Goal: Transaction & Acquisition: Purchase product/service

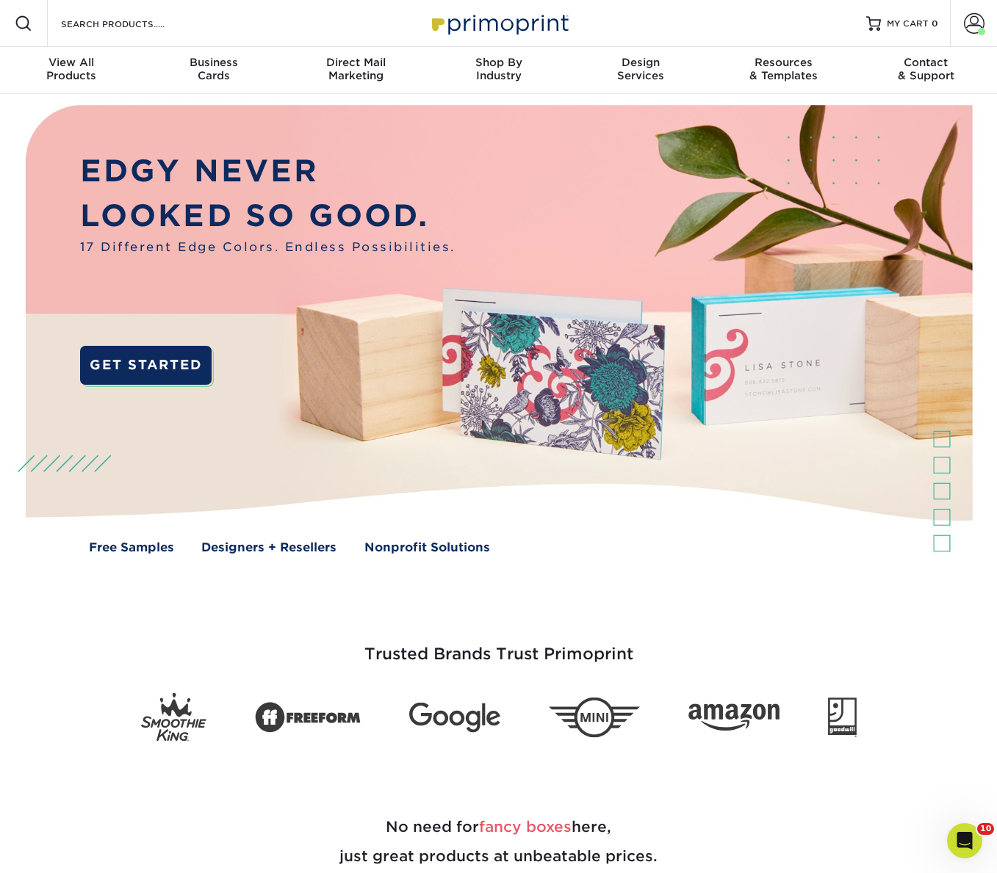
click at [260, 27] on div "Resources Menu Search Products Account Welcome, Michael Primo Client Account Da…" at bounding box center [498, 23] width 997 height 47
click at [101, 29] on input "Search Products" at bounding box center [130, 24] width 143 height 18
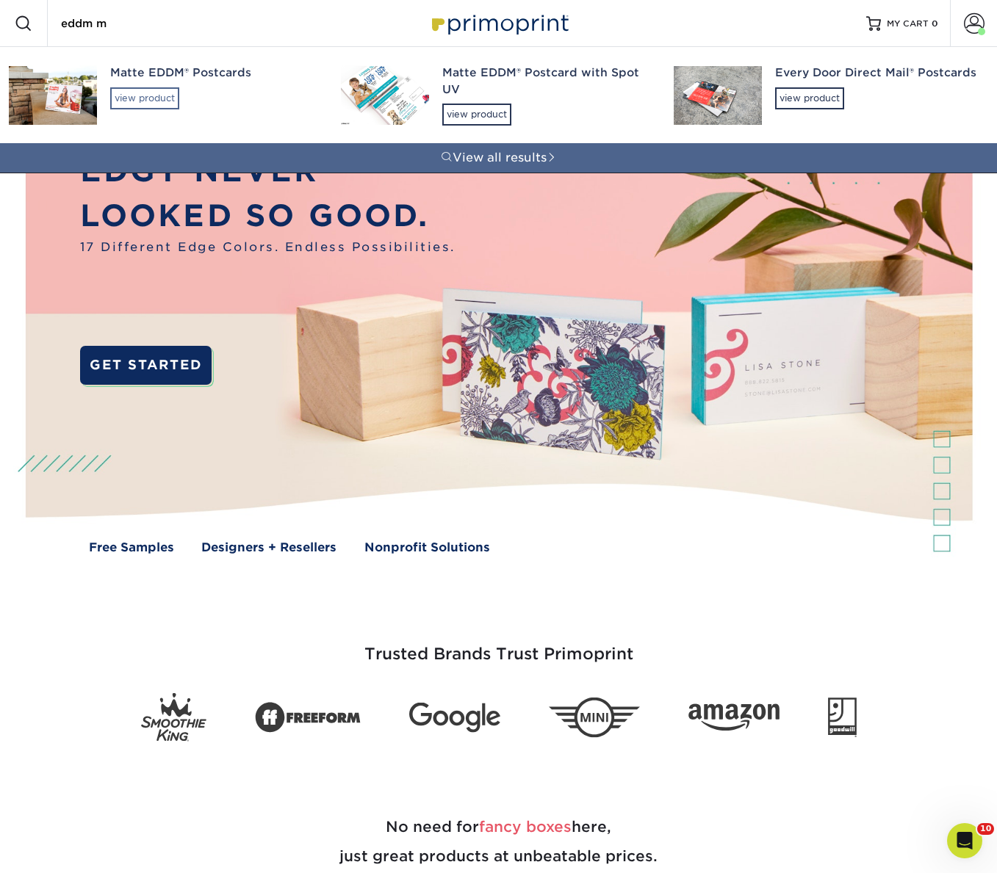
type input "eddm m"
click at [136, 96] on div "view product" at bounding box center [144, 98] width 69 height 22
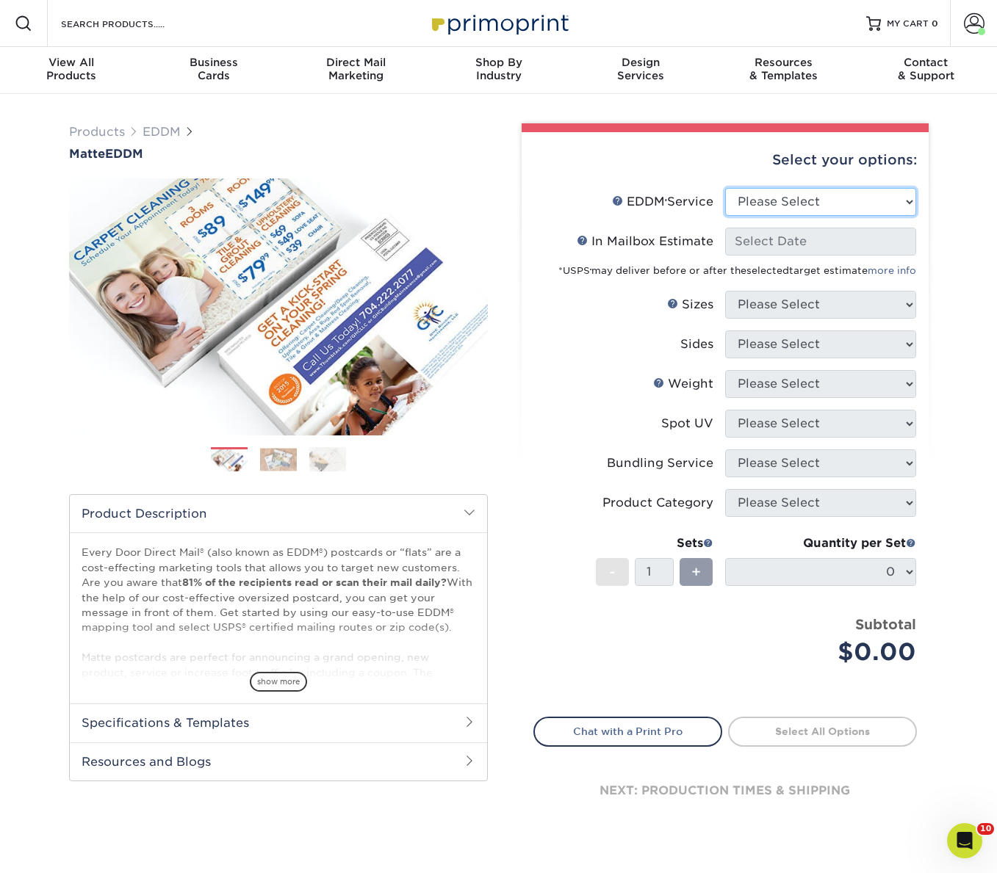
click at [751, 202] on select "Please Select Full Service Print Only" at bounding box center [820, 202] width 191 height 28
select select "full_service"
click at [725, 188] on select "Please Select Full Service Print Only" at bounding box center [820, 202] width 191 height 28
select select "-1"
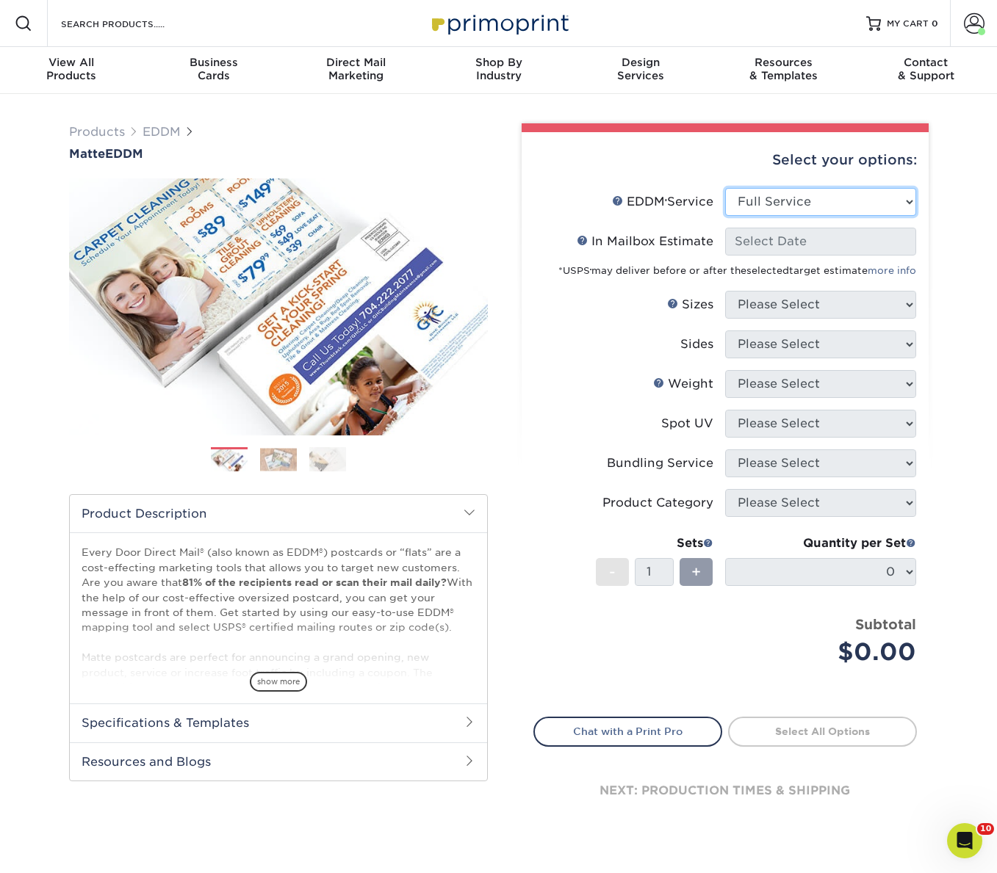
select select "-1"
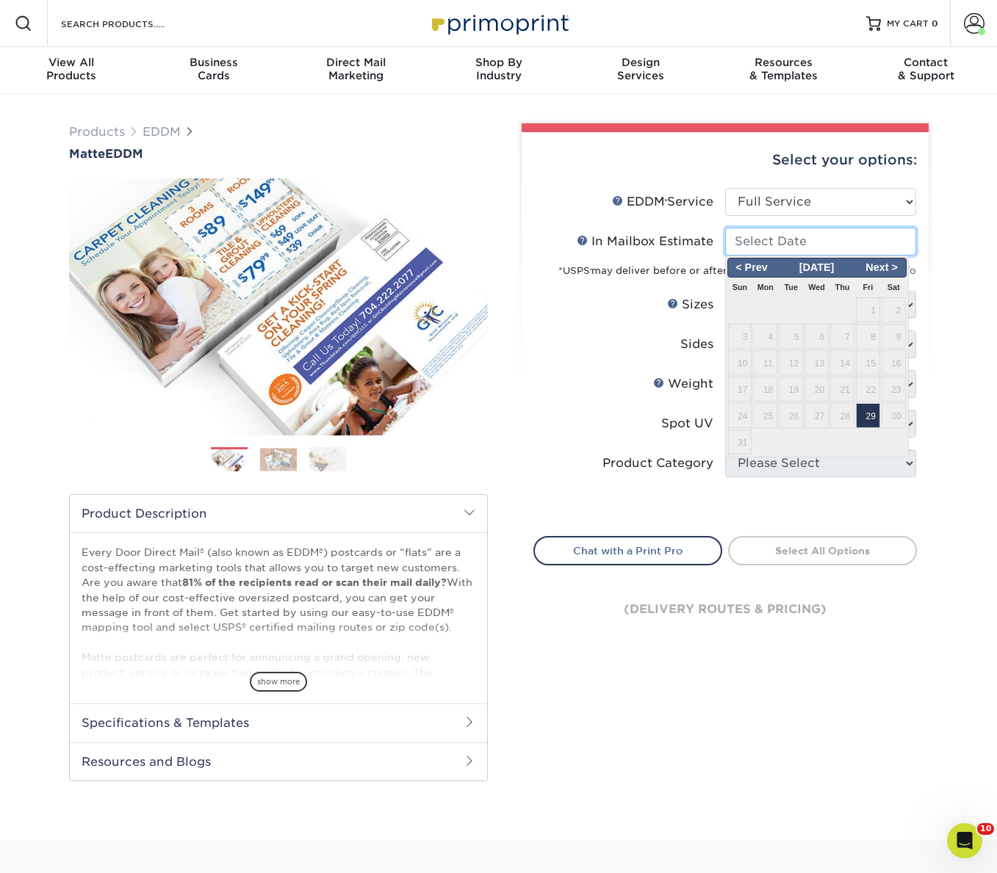
click at [755, 245] on input "In Mailbox Estimate Help In Mailbox Estimate" at bounding box center [820, 242] width 191 height 28
click at [867, 419] on span "29" at bounding box center [868, 415] width 24 height 25
type input "2025-08-29"
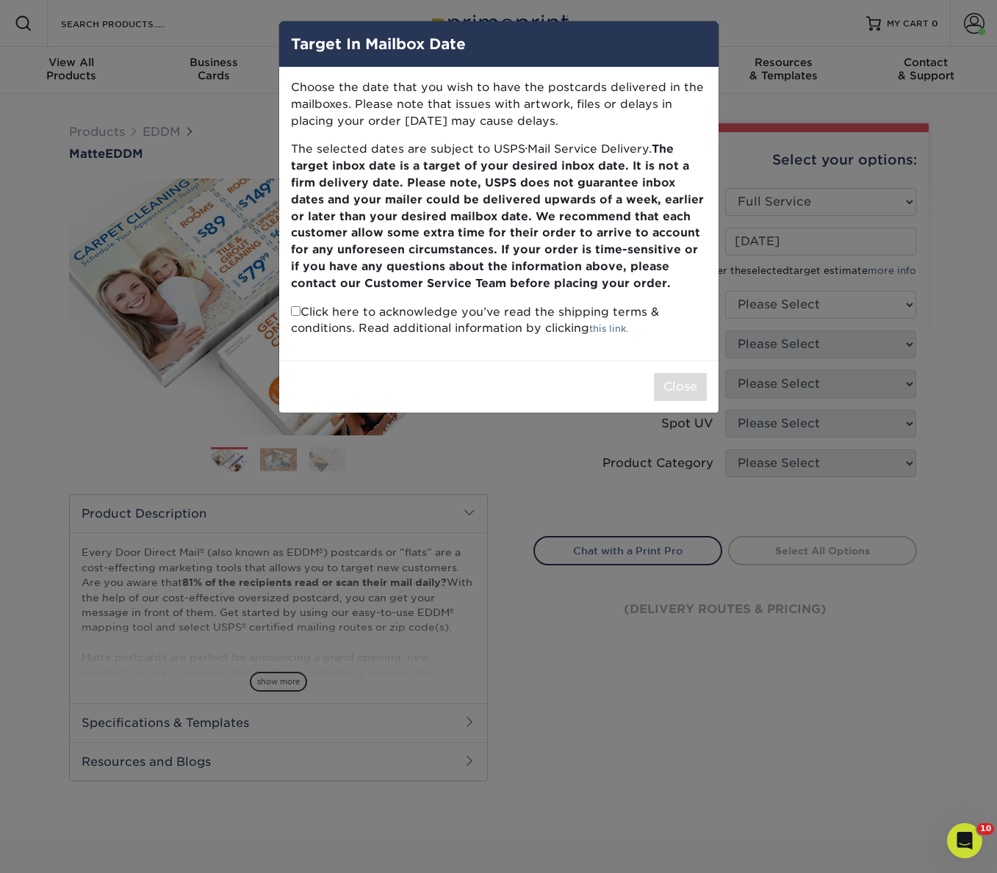
click at [688, 402] on div "Close" at bounding box center [498, 387] width 439 height 52
click at [295, 313] on input "checkbox" at bounding box center [296, 311] width 10 height 10
checkbox input "true"
click at [678, 383] on button "Close" at bounding box center [680, 387] width 53 height 28
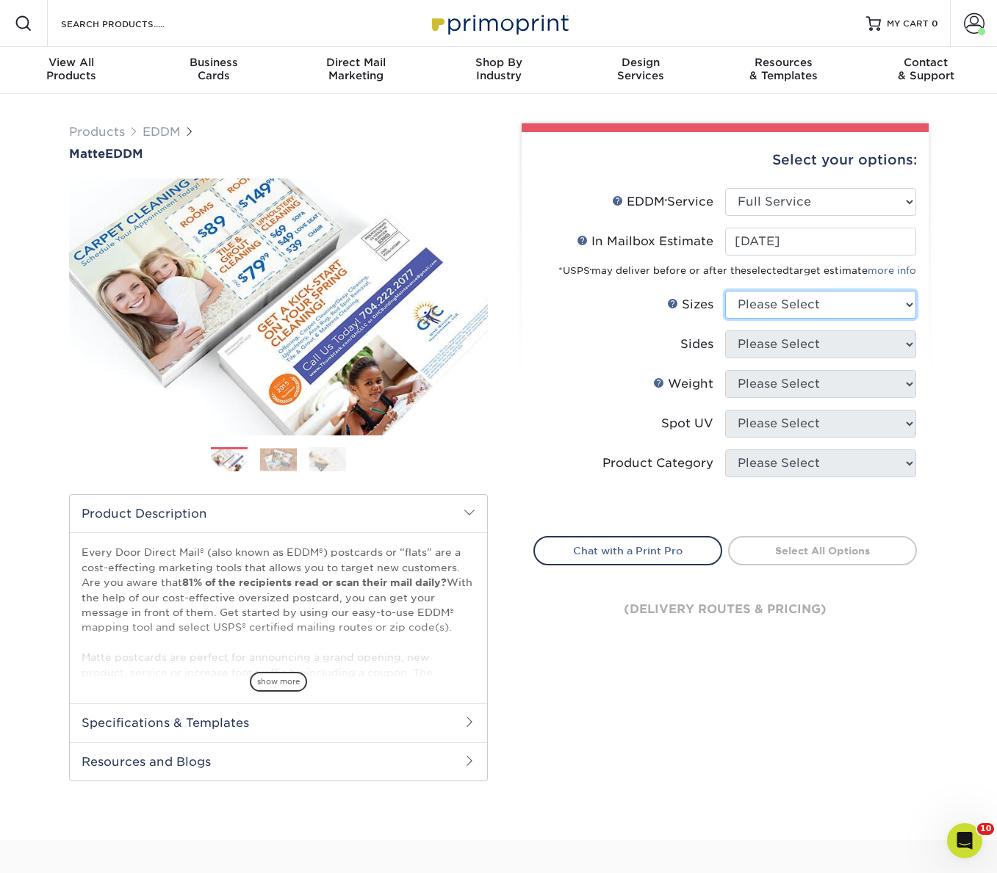
click at [804, 308] on select "Please Select 4.5" x 12" 6" x 12" 6.5" x 8" 6.5" x 9" 6.5" x 12" 7" x 8.5" 8" x…" at bounding box center [820, 305] width 191 height 28
click at [780, 306] on select "Please Select 4.5" x 12" 6" x 12" 6.5" x 8" 6.5" x 9" 6.5" x 12" 7" x 8.5" 8" x…" at bounding box center [820, 305] width 191 height 28
select select "6.00x12.00"
click at [725, 291] on select "Please Select 4.5" x 12" 6" x 12" 6.5" x 8" 6.5" x 9" 6.5" x 12" 7" x 8.5" 8" x…" at bounding box center [820, 305] width 191 height 28
click at [757, 352] on select "Please Select Print Both Sides Print Front Only" at bounding box center [820, 345] width 191 height 28
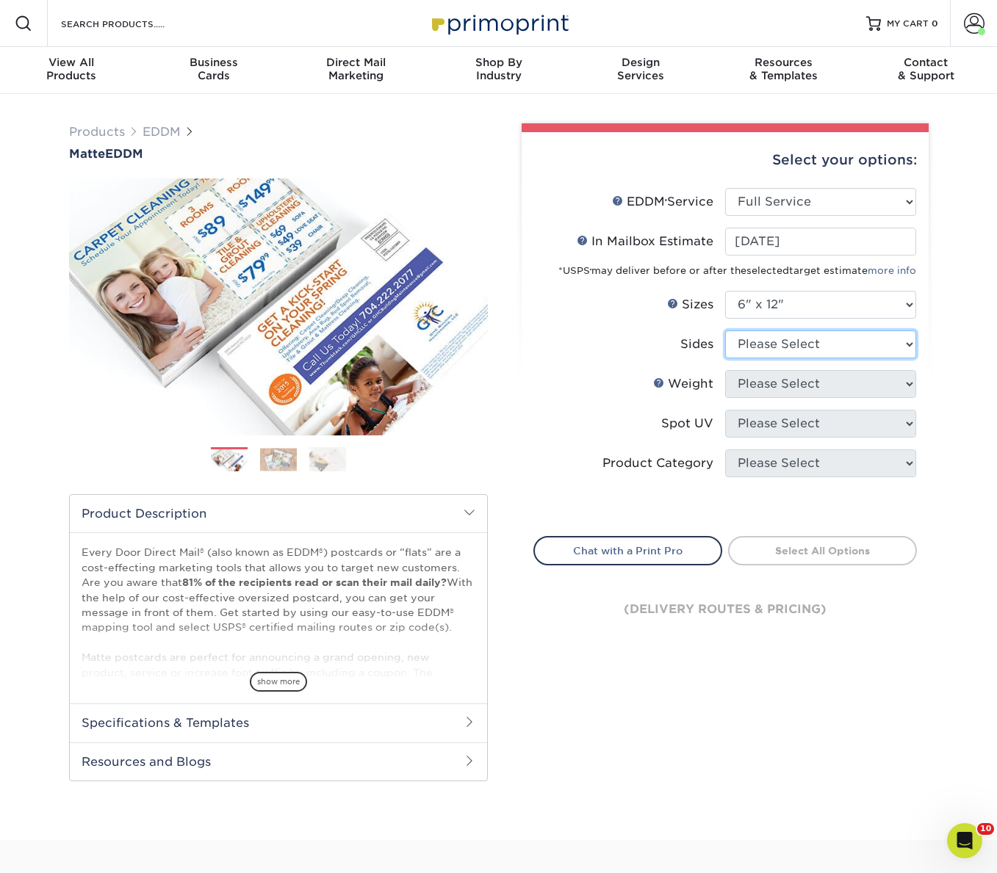
select select "13abbda7-1d64-4f25-8bb2-c179b224825d"
click at [725, 331] on select "Please Select Print Both Sides Print Front Only" at bounding box center [820, 345] width 191 height 28
click at [756, 387] on select "Please Select 16PT 14PT" at bounding box center [820, 384] width 191 height 28
select select "14PT"
click at [725, 370] on select "Please Select 16PT 14PT" at bounding box center [820, 384] width 191 height 28
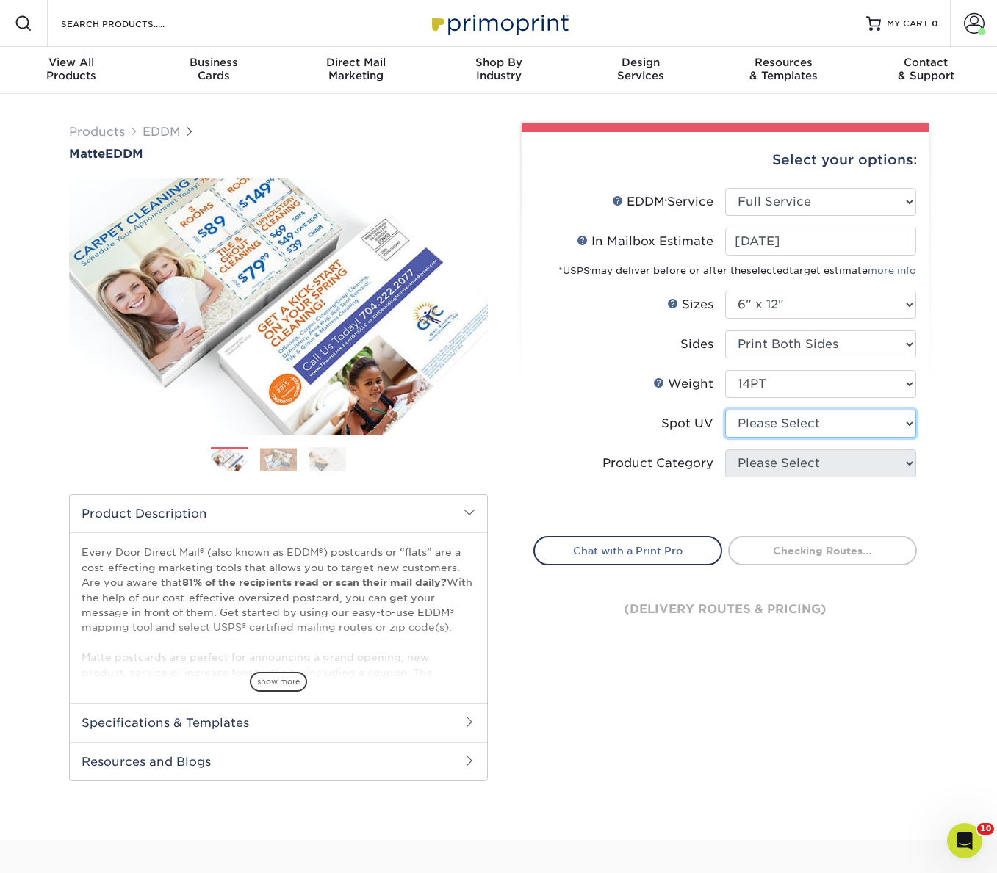
click at [763, 428] on select "Please Select No Spot UV" at bounding box center [820, 424] width 191 height 28
select select "3"
click at [725, 410] on select "Please Select No Spot UV" at bounding box center [820, 424] width 191 height 28
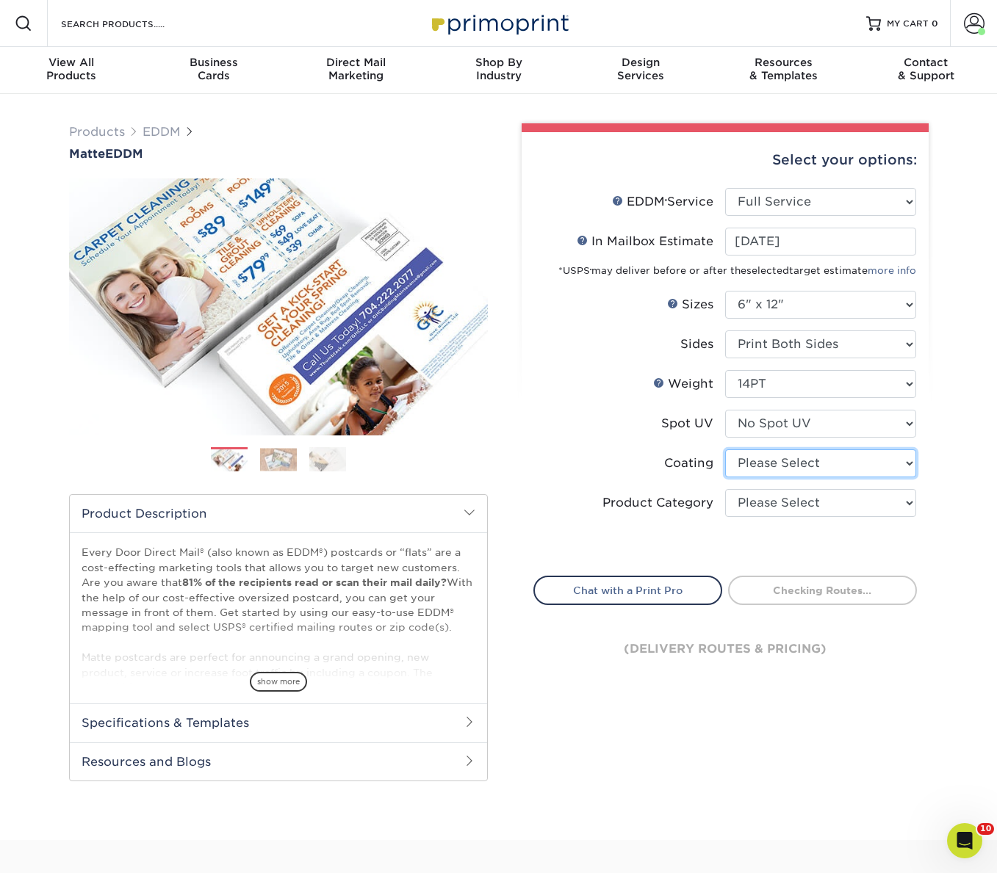
click at [772, 462] on select at bounding box center [820, 464] width 191 height 28
select select "121bb7b5-3b4d-429f-bd8d-bbf80e953313"
click at [725, 450] on select at bounding box center [820, 464] width 191 height 28
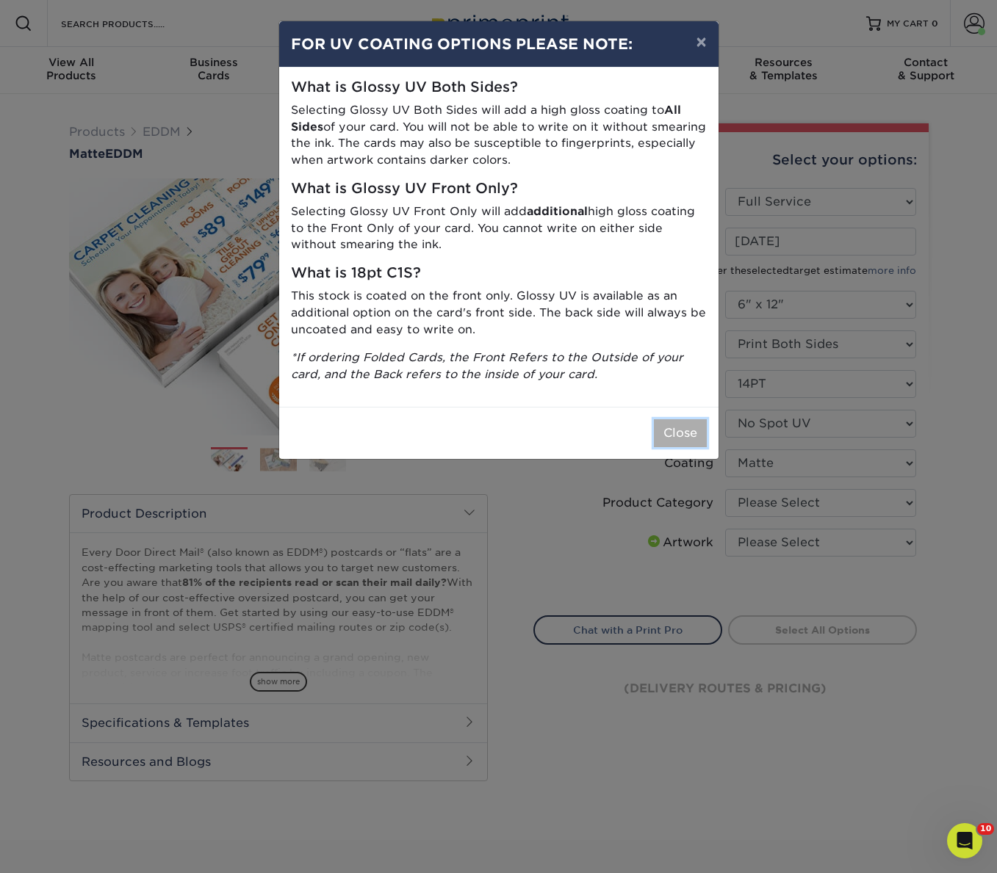
click at [674, 438] on button "Close" at bounding box center [680, 433] width 53 height 28
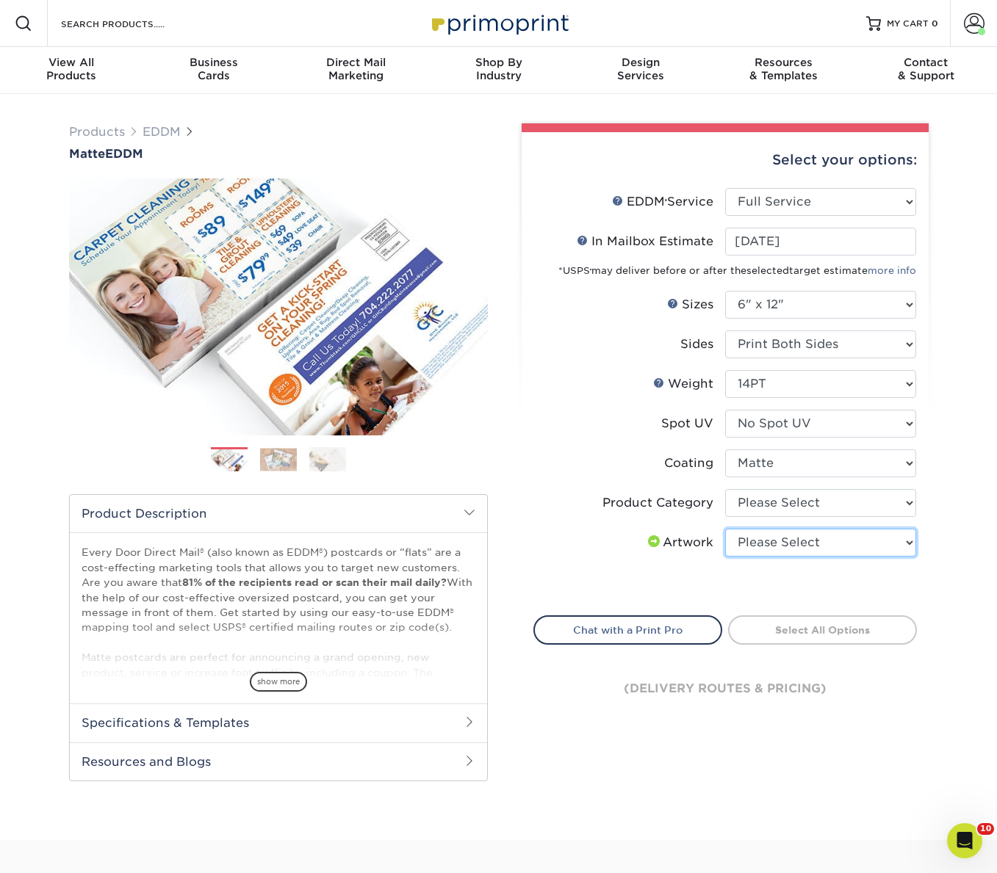
click at [751, 530] on select "Please Select I will upload files I need a design - $150" at bounding box center [820, 543] width 191 height 28
select select "upload"
click at [725, 529] on select "Please Select I will upload files I need a design - $150" at bounding box center [820, 543] width 191 height 28
click at [144, 21] on input "Search Products" at bounding box center [130, 24] width 143 height 18
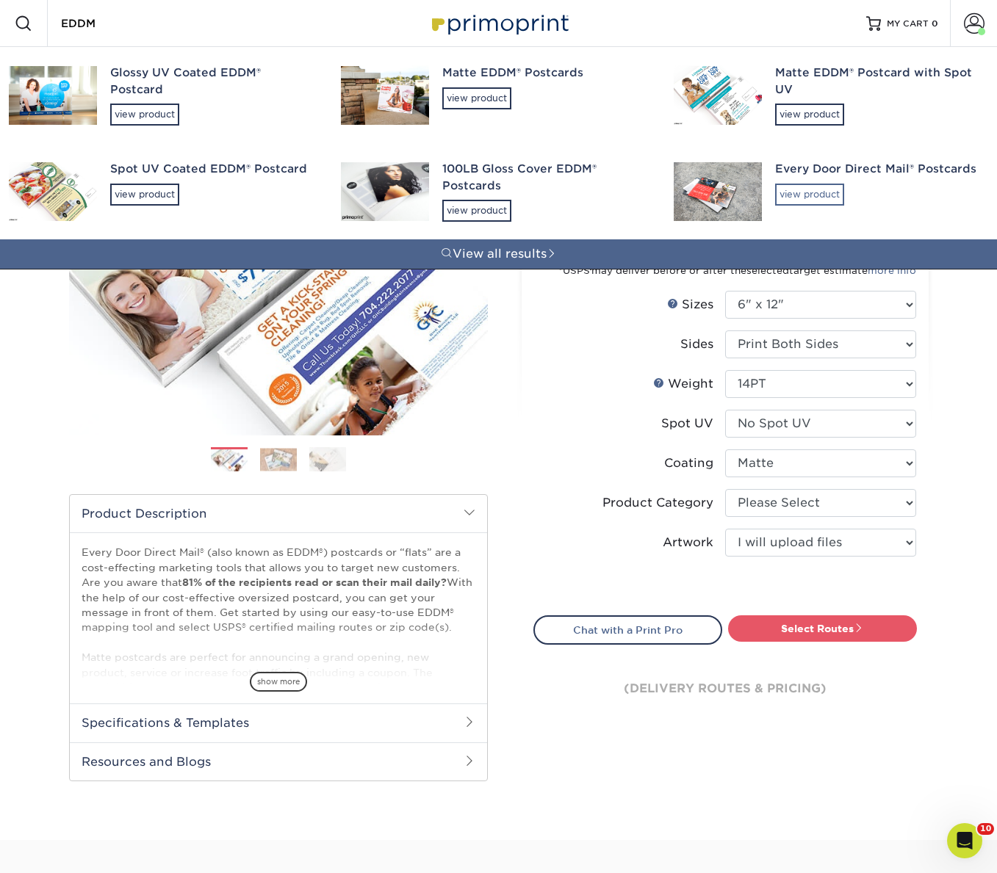
type input "EDDM"
click at [818, 192] on div "view product" at bounding box center [809, 195] width 69 height 22
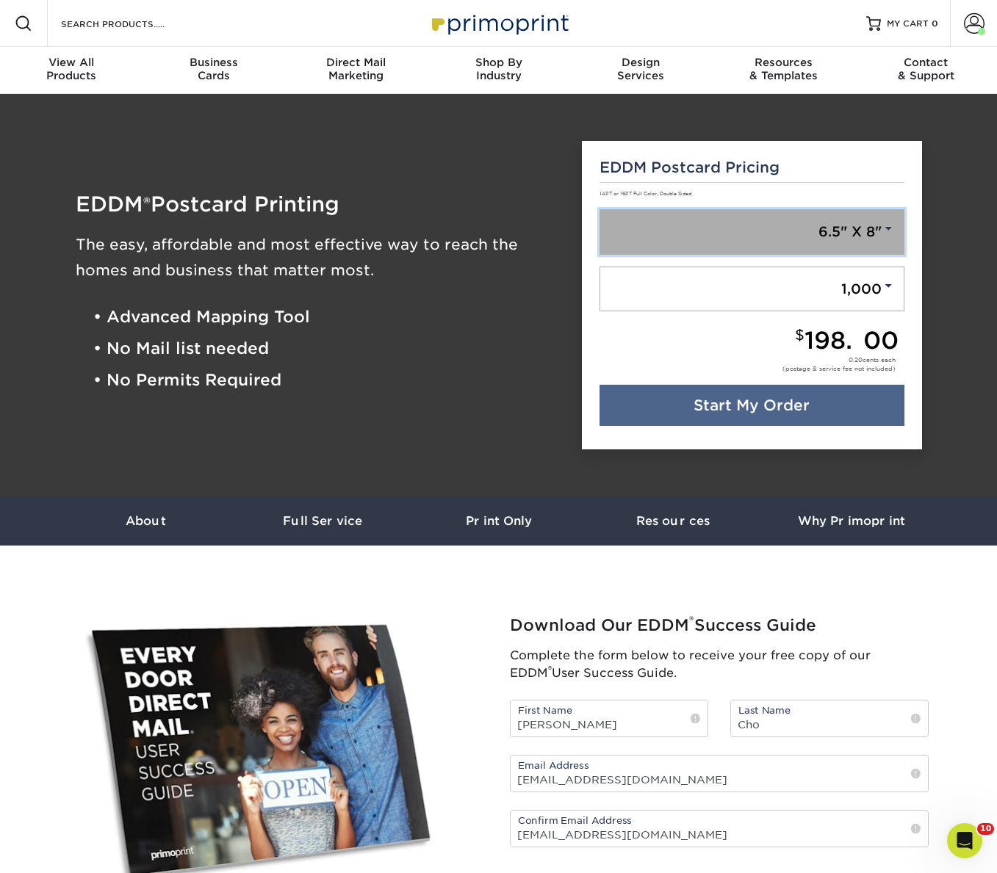
click at [826, 240] on link "6.5" X 8"" at bounding box center [751, 232] width 305 height 46
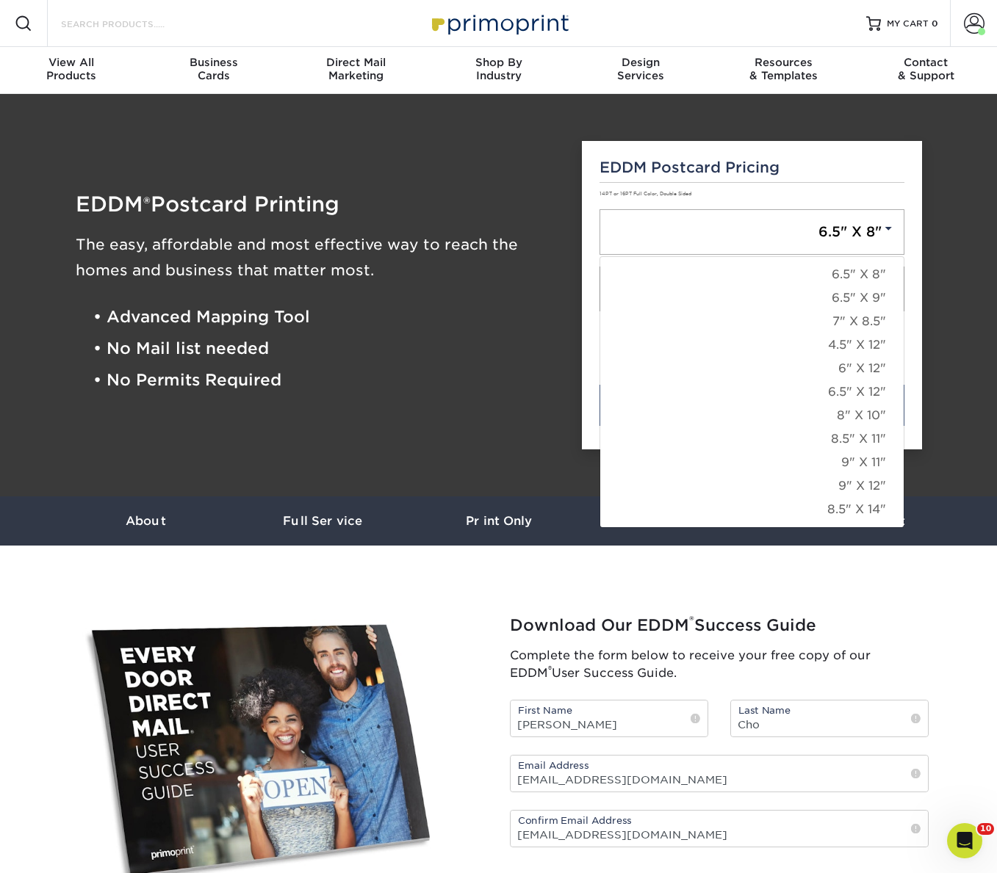
click at [145, 24] on input "Search Products" at bounding box center [130, 24] width 143 height 18
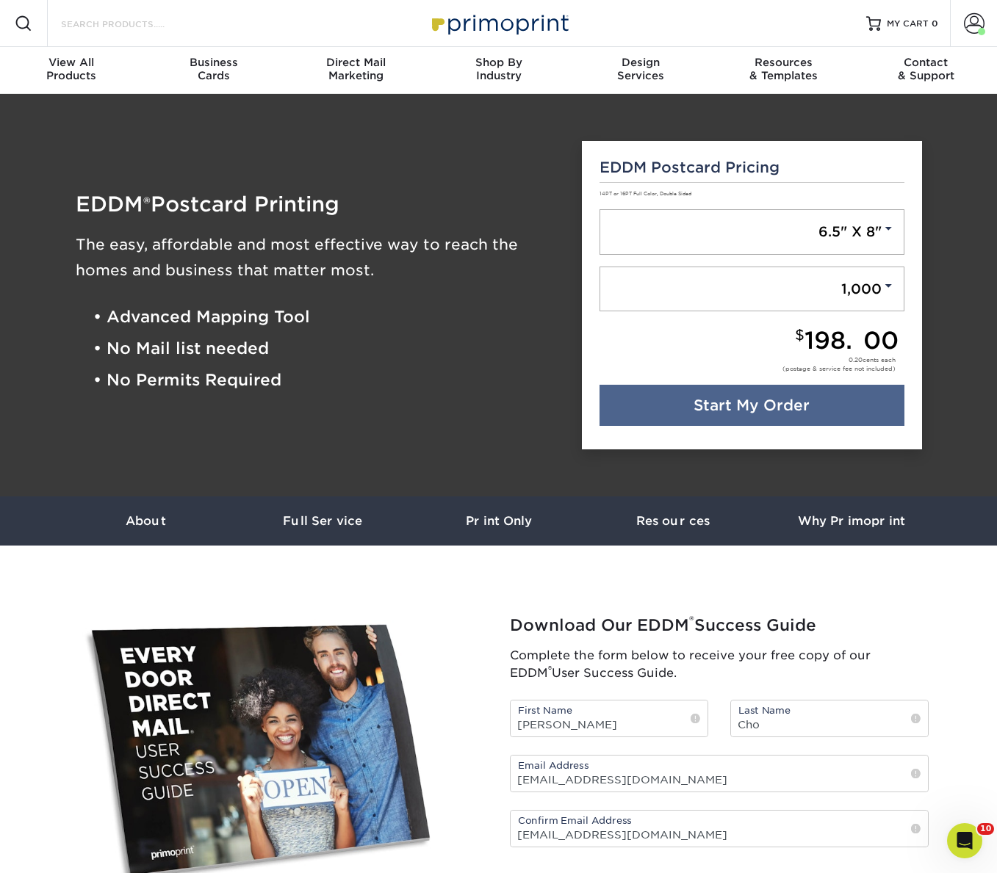
type input "D"
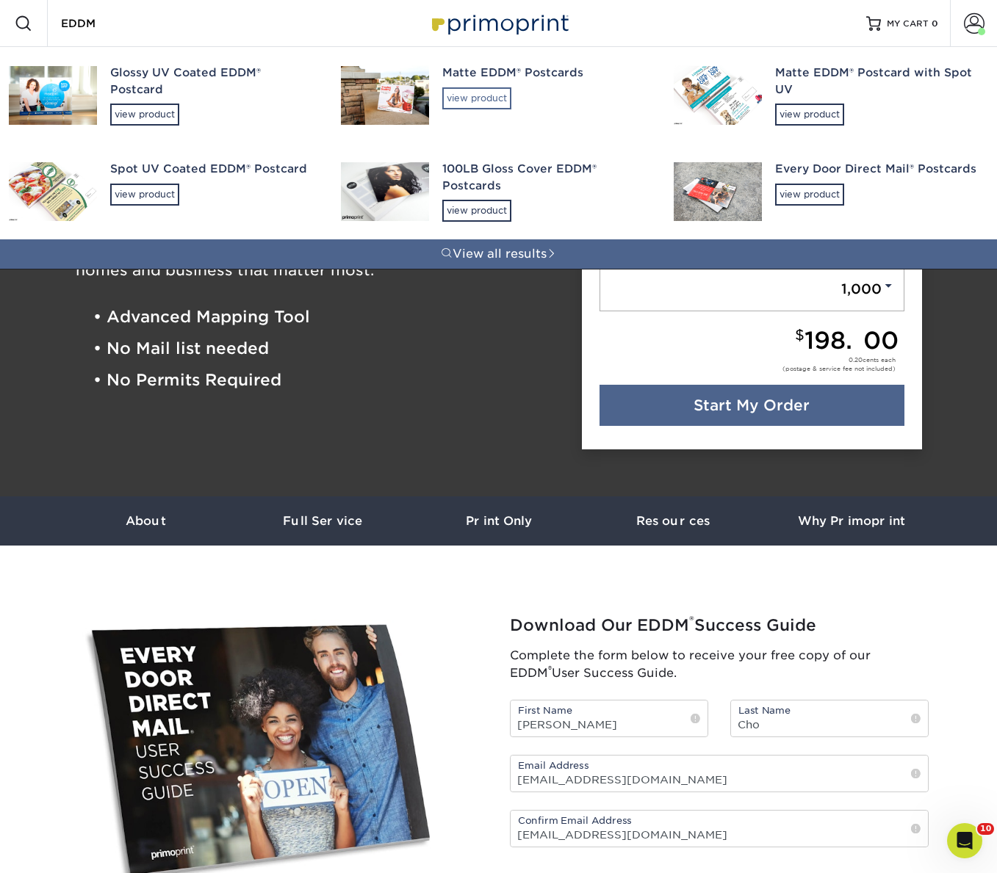
type input "EDDM"
click at [473, 101] on div "view product" at bounding box center [476, 98] width 69 height 22
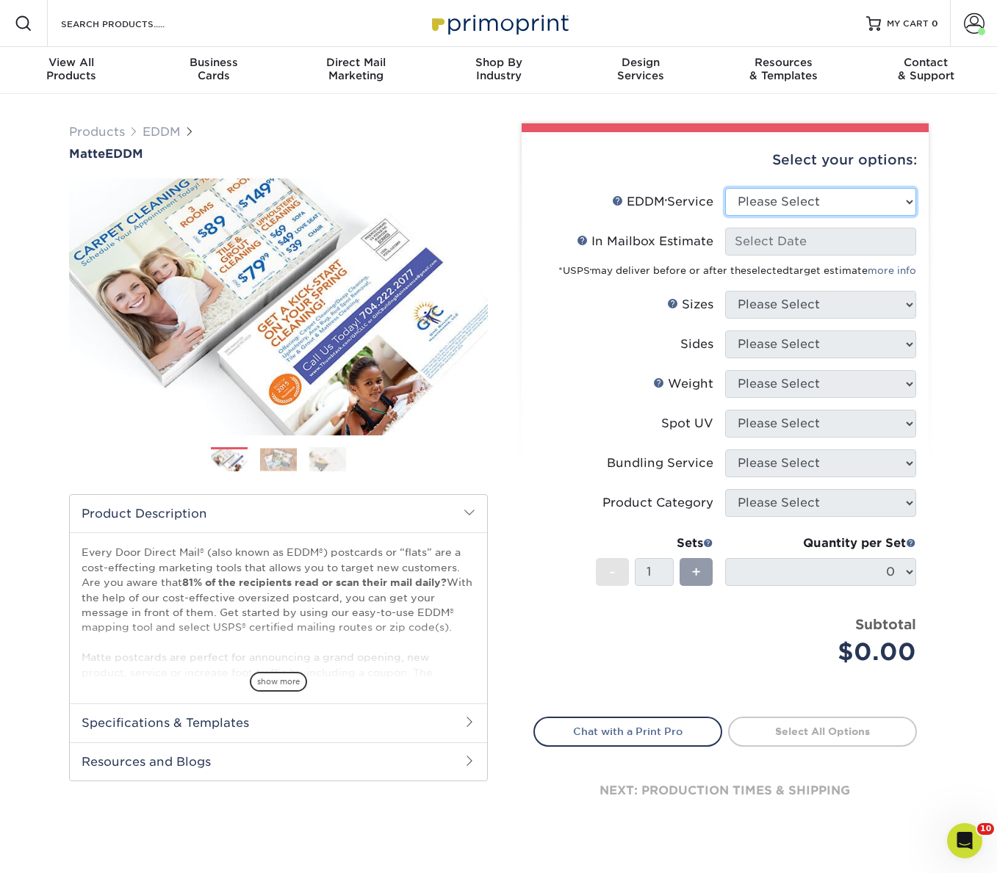
click at [770, 199] on select "Please Select Full Service Print Only" at bounding box center [820, 202] width 191 height 28
select select "full_service"
click at [725, 188] on select "Please Select Full Service Print Only" at bounding box center [820, 202] width 191 height 28
select select "-1"
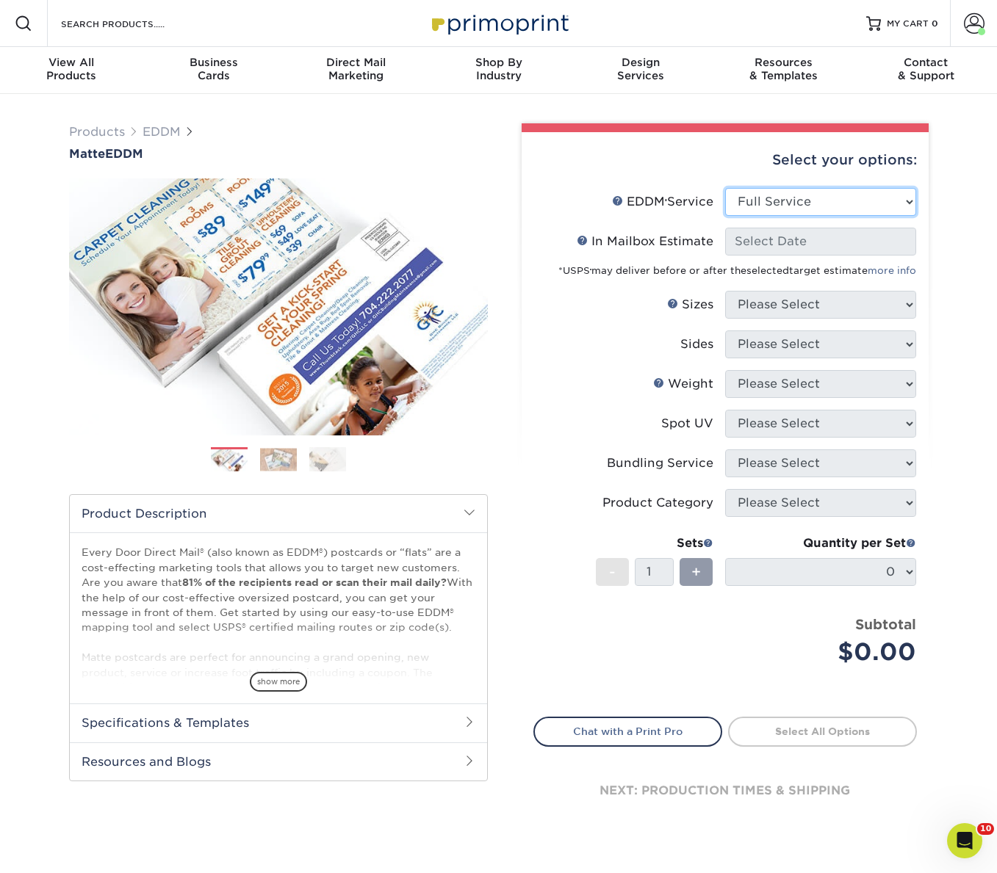
select select "-1"
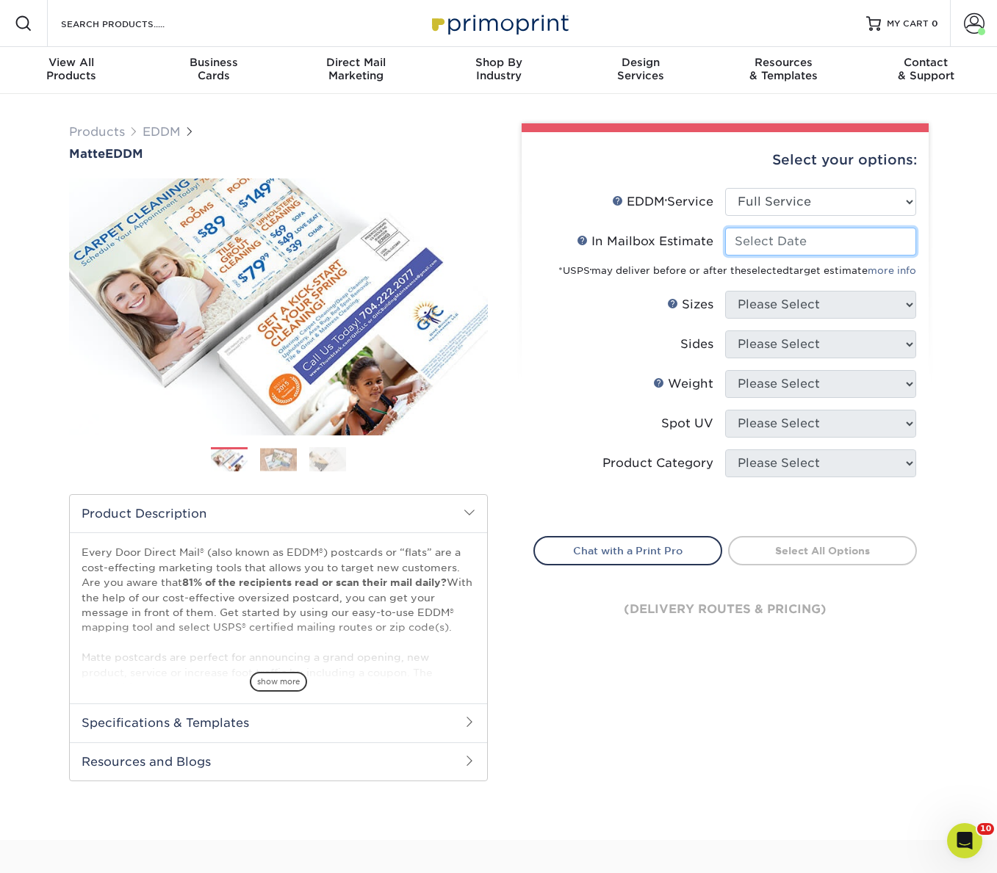
click at [754, 237] on input "In Mailbox Estimate Help In Mailbox Estimate" at bounding box center [820, 242] width 191 height 28
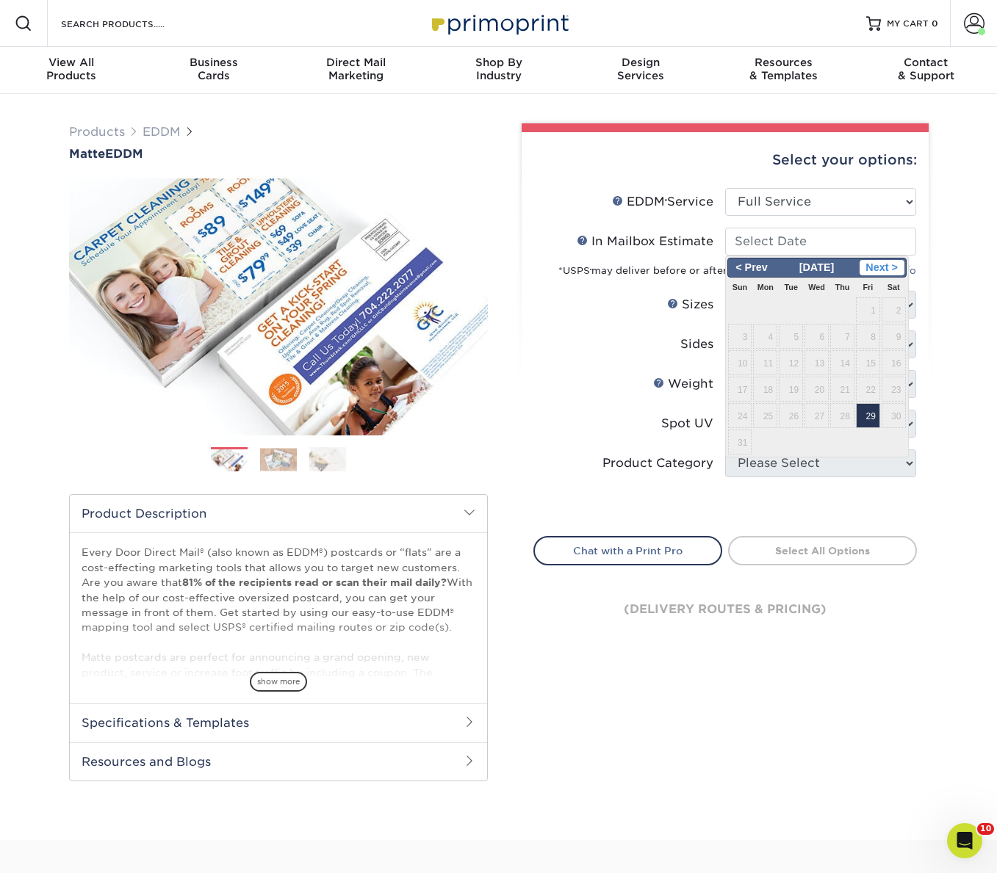
click at [895, 267] on span "Next >" at bounding box center [881, 268] width 45 height 16
click at [764, 311] on span "1" at bounding box center [765, 309] width 24 height 25
type input "[DATE]"
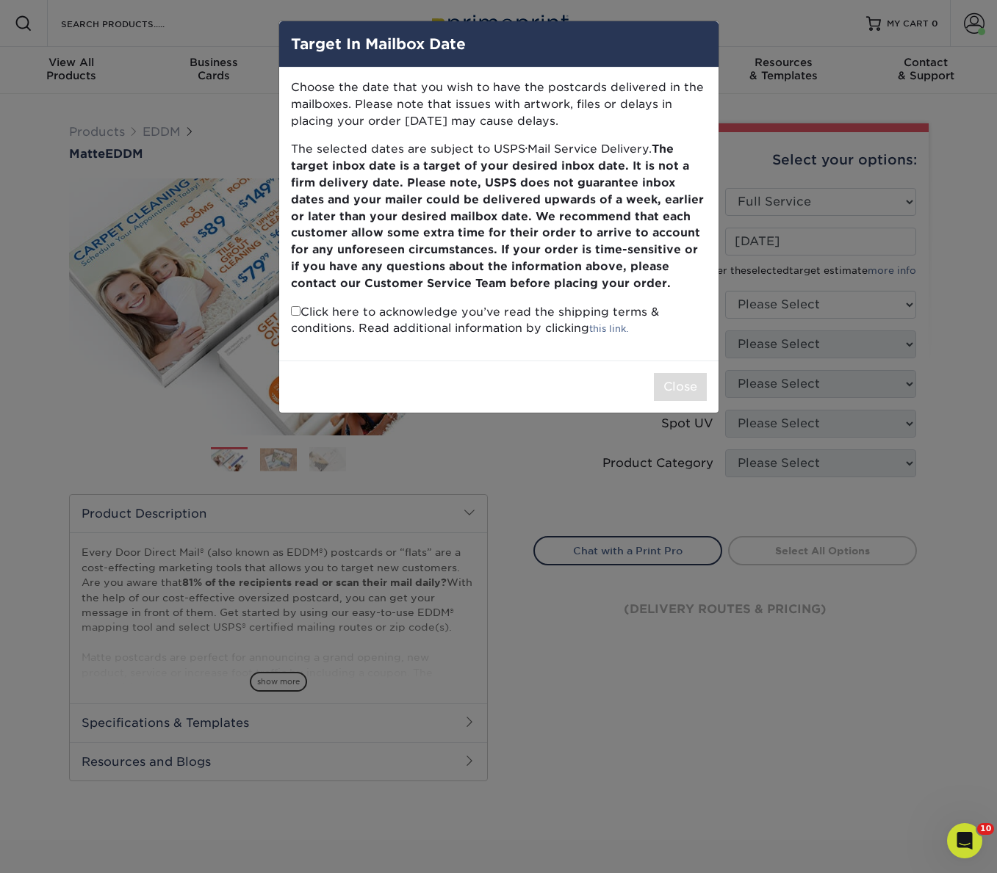
click at [295, 309] on input "checkbox" at bounding box center [296, 311] width 10 height 10
checkbox input "true"
click at [689, 380] on button "Close" at bounding box center [680, 387] width 53 height 28
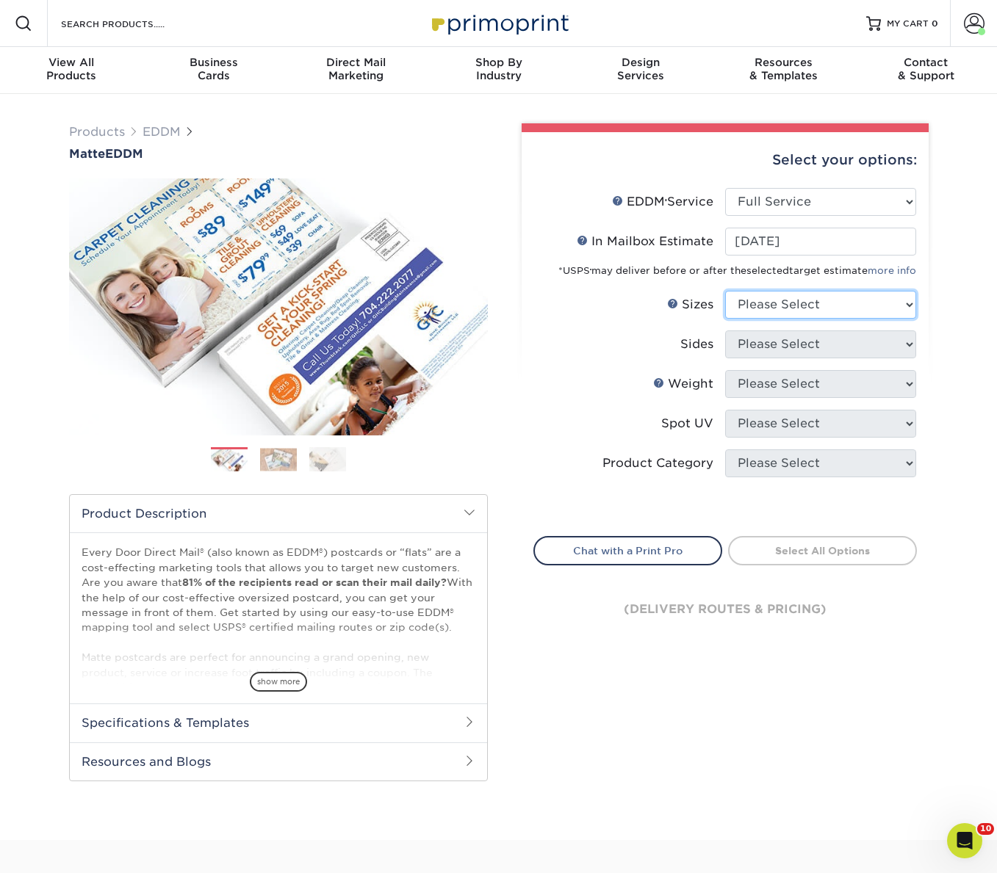
click at [779, 306] on select "Please Select 4.5" x 12" 6" x 12" 6.5" x 8" 6.5" x 9" 6.5" x 12" 7" x 8.5" 8" x…" at bounding box center [820, 305] width 191 height 28
click at [746, 304] on select "Please Select 4.5" x 12" 6" x 12" 6.5" x 8" 6.5" x 9" 6.5" x 12" 7" x 8.5" 8" x…" at bounding box center [820, 305] width 191 height 28
click at [797, 309] on select "Please Select 4.5" x 12" 6" x 12" 6.5" x 8" 6.5" x 9" 6.5" x 12" 7" x 8.5" 8" x…" at bounding box center [820, 305] width 191 height 28
click at [748, 303] on select "Please Select 4.5" x 12" 6" x 12" 6.5" x 8" 6.5" x 9" 6.5" x 12" 7" x 8.5" 8" x…" at bounding box center [820, 305] width 191 height 28
select select "6.00x12.00"
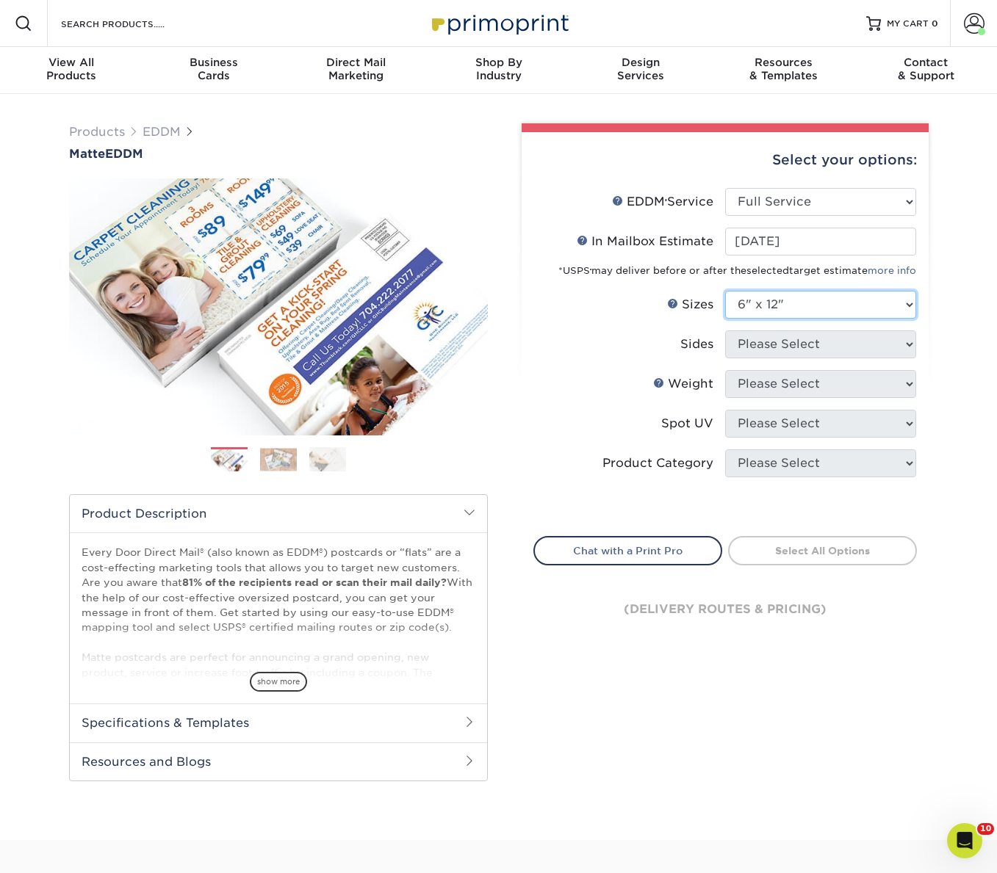
click at [725, 291] on select "Please Select 4.5" x 12" 6" x 12" 6.5" x 8" 6.5" x 9" 6.5" x 12" 7" x 8.5" 8" x…" at bounding box center [820, 305] width 191 height 28
click at [779, 339] on select "Please Select Print Both Sides Print Front Only" at bounding box center [820, 345] width 191 height 28
select select "13abbda7-1d64-4f25-8bb2-c179b224825d"
click at [725, 331] on select "Please Select Print Both Sides Print Front Only" at bounding box center [820, 345] width 191 height 28
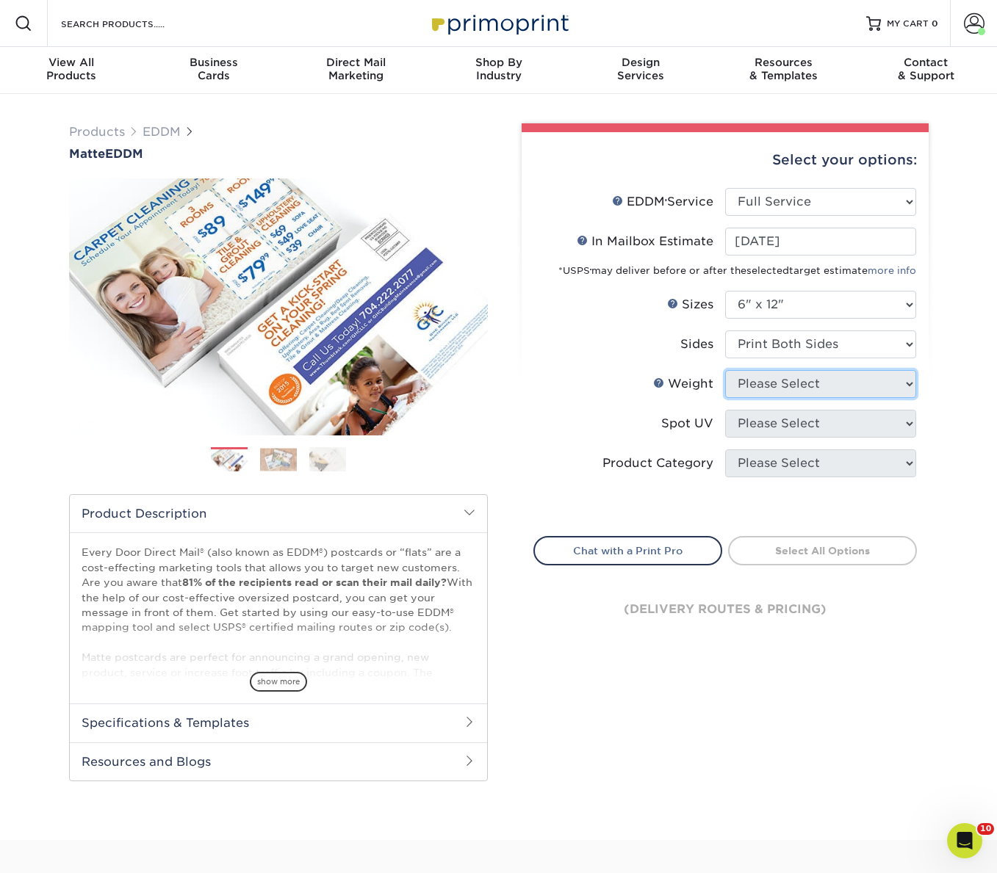
click at [762, 386] on select "Please Select" at bounding box center [820, 384] width 191 height 28
click at [779, 392] on select "Please Select 16PT 14PT" at bounding box center [820, 384] width 191 height 28
select select "14PT"
click at [725, 370] on select "Please Select 16PT 14PT" at bounding box center [820, 384] width 191 height 28
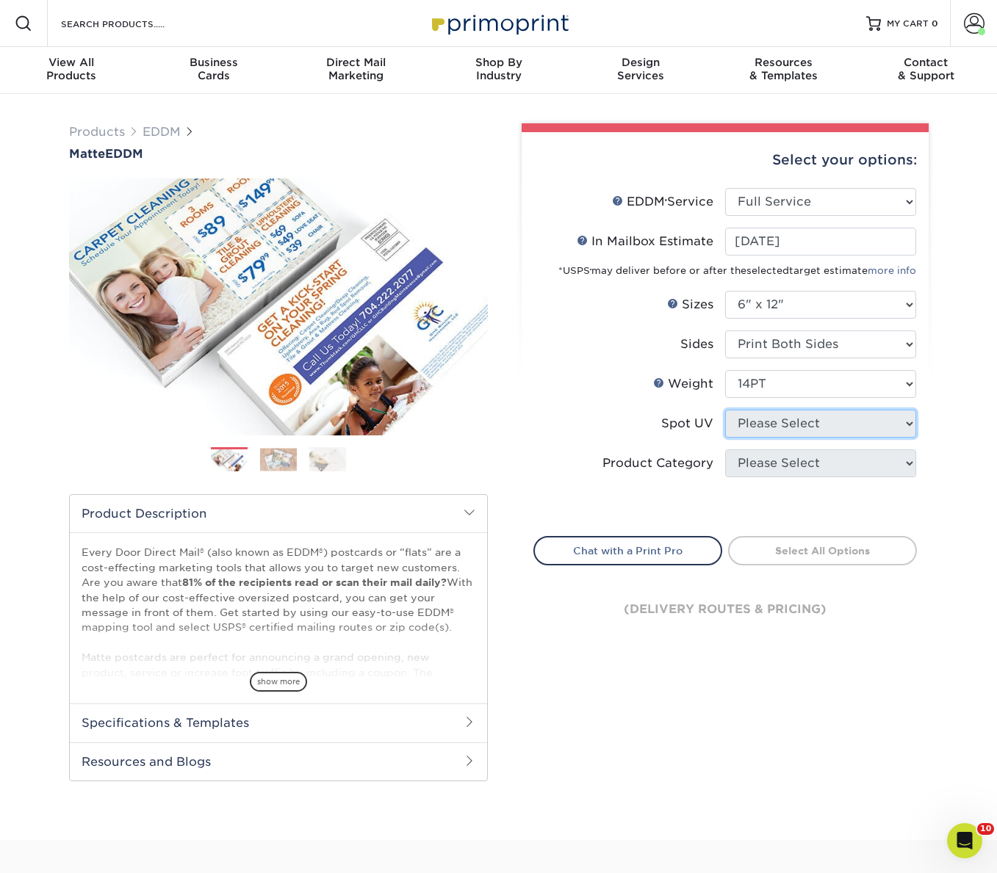
click at [760, 425] on select "Please Select No Spot UV Front and Back (Both Sides) Front Only Back Only" at bounding box center [820, 424] width 191 height 28
select select "3"
click at [725, 410] on select "Please Select No Spot UV" at bounding box center [820, 424] width 191 height 28
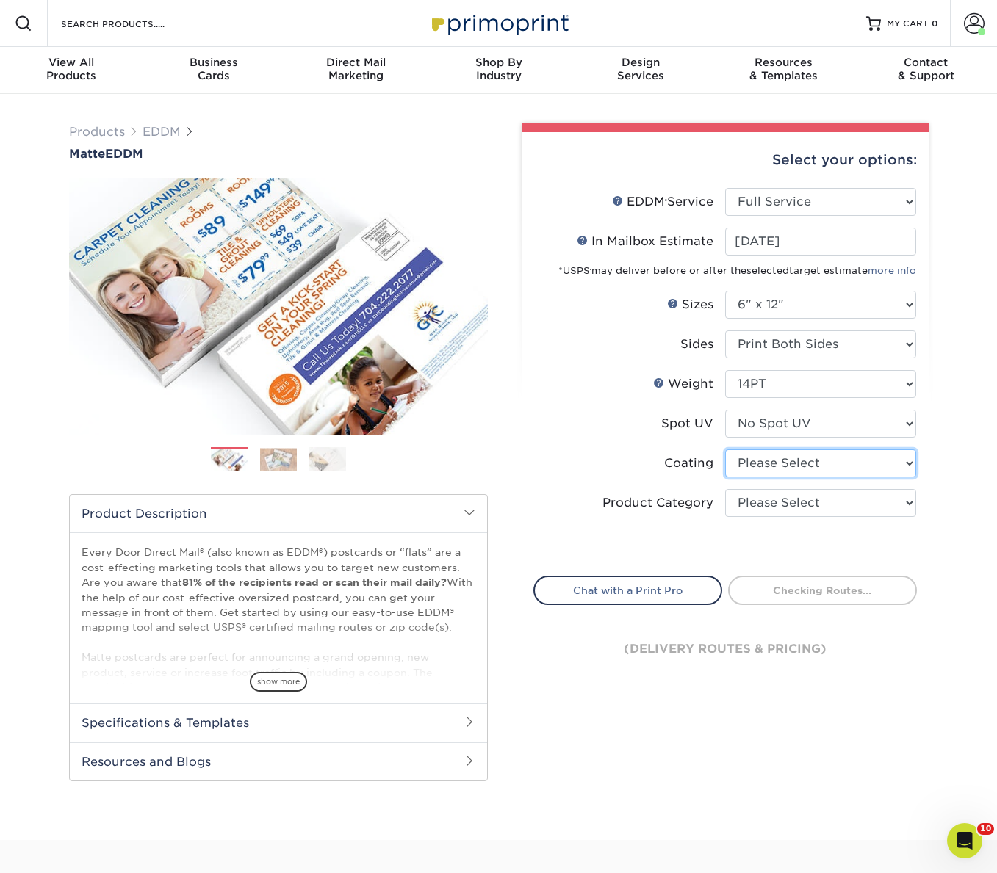
click at [751, 465] on select at bounding box center [820, 464] width 191 height 28
click at [725, 450] on select at bounding box center [820, 464] width 191 height 28
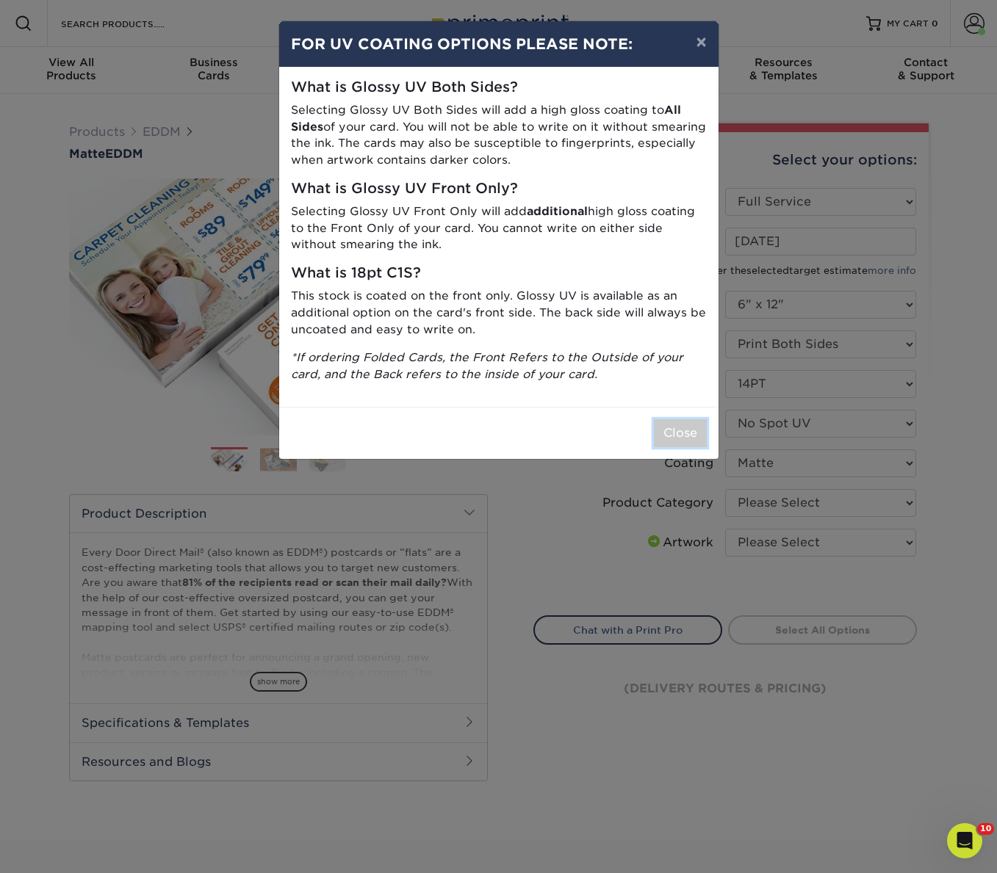
click at [690, 432] on button "Close" at bounding box center [680, 433] width 53 height 28
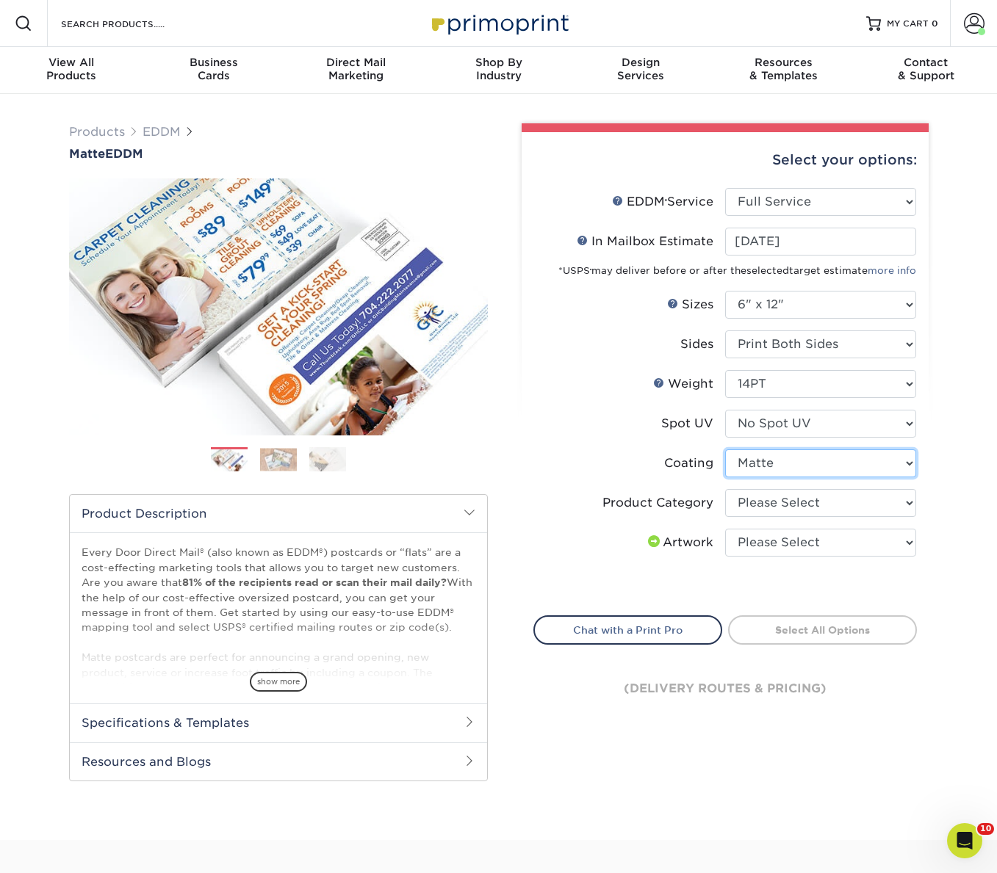
click at [760, 461] on select at bounding box center [820, 464] width 191 height 28
click at [725, 450] on select at bounding box center [820, 464] width 191 height 28
click at [746, 467] on select at bounding box center [820, 464] width 191 height 28
select select "121bb7b5-3b4d-429f-bd8d-bbf80e953313"
click at [725, 450] on select at bounding box center [820, 464] width 191 height 28
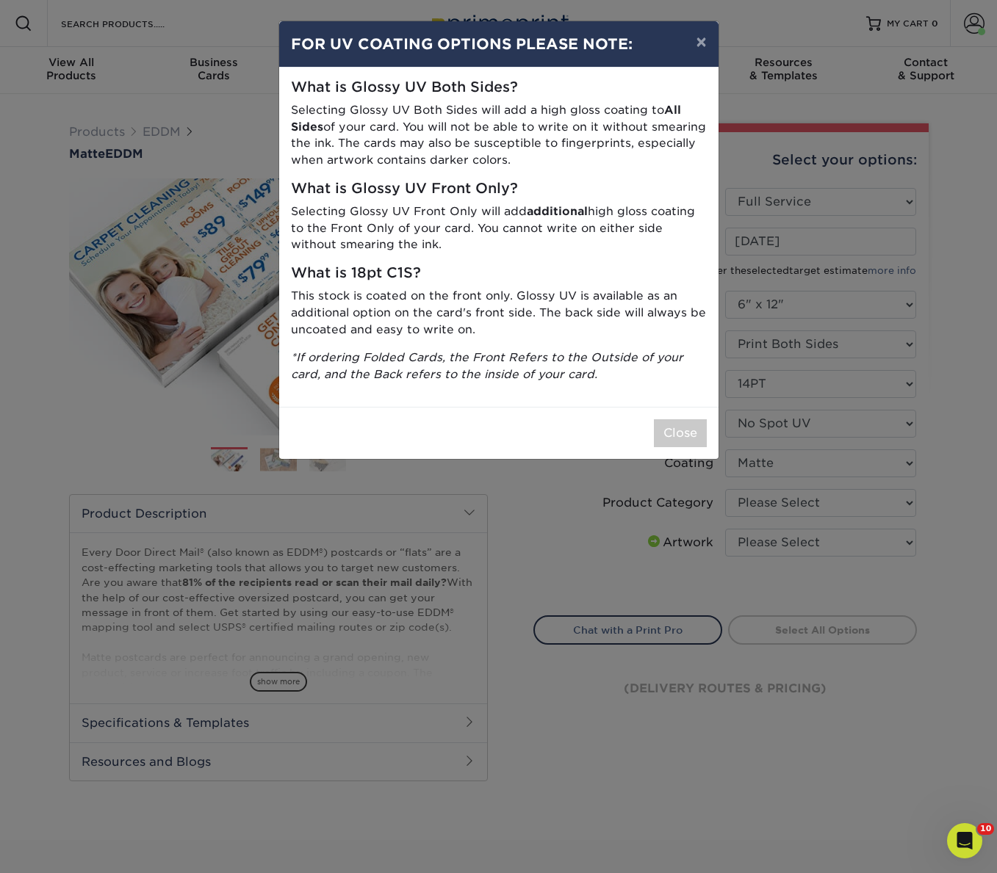
click at [670, 416] on div "Close" at bounding box center [498, 433] width 439 height 52
click at [676, 432] on button "Close" at bounding box center [680, 433] width 53 height 28
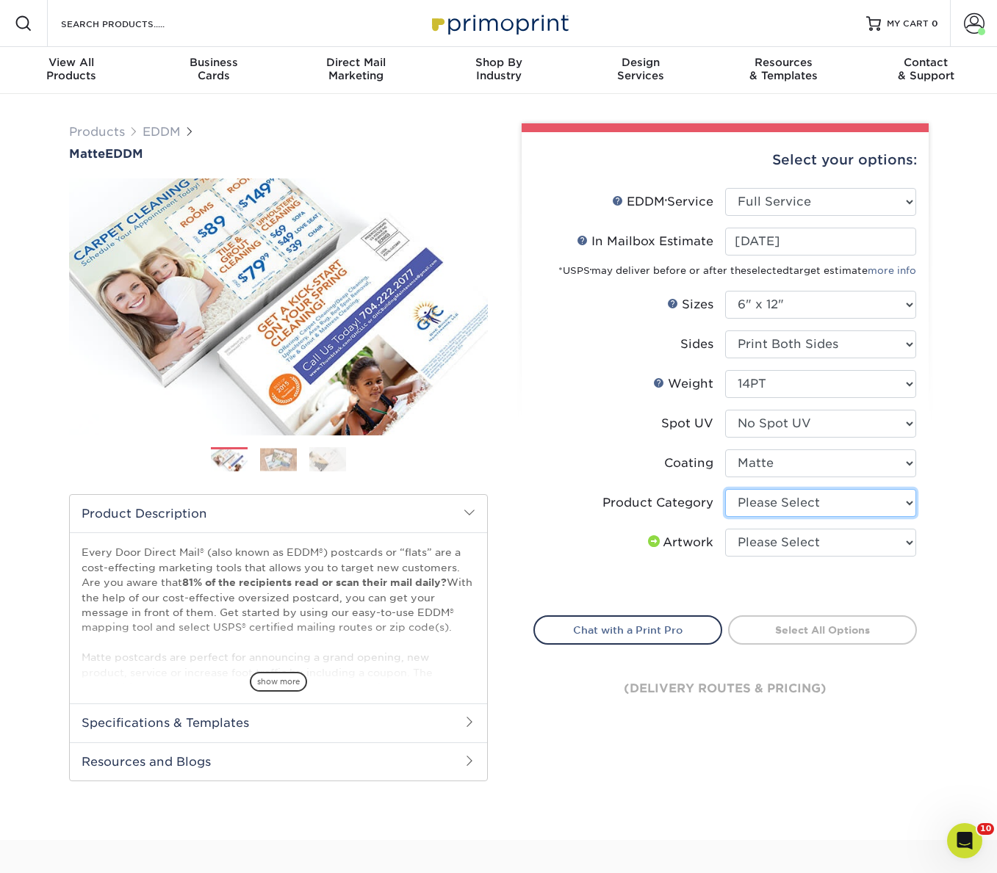
click at [762, 506] on select "Please Select Postcards" at bounding box center [820, 503] width 191 height 28
select select "9b7272e0-d6c8-4c3c-8e97-d3a1bcdab858"
click at [725, 489] on select "Please Select Postcards" at bounding box center [820, 503] width 191 height 28
click at [737, 551] on select "Please Select I will upload files I need a design - $150" at bounding box center [820, 543] width 191 height 28
select select "upload"
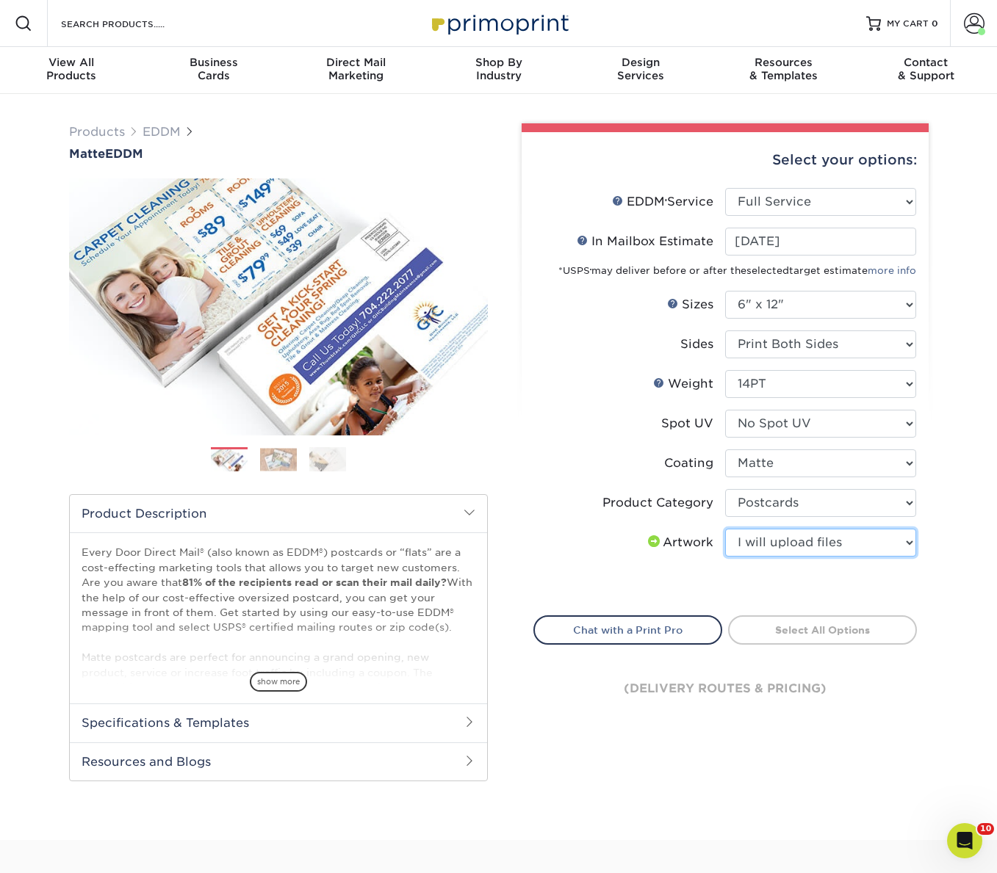
click at [725, 529] on select "Please Select I will upload files I need a design - $150" at bounding box center [820, 543] width 191 height 28
click at [803, 632] on link "Select Routes" at bounding box center [822, 629] width 189 height 26
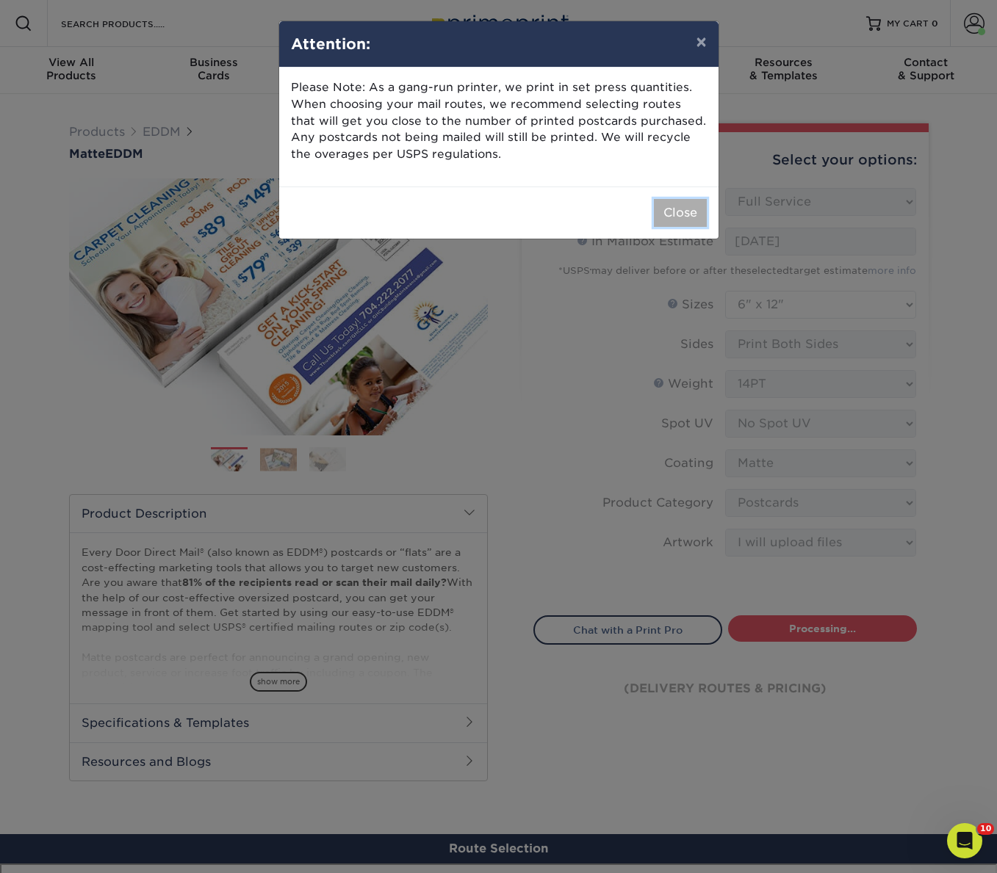
click at [678, 212] on button "Close" at bounding box center [680, 213] width 53 height 28
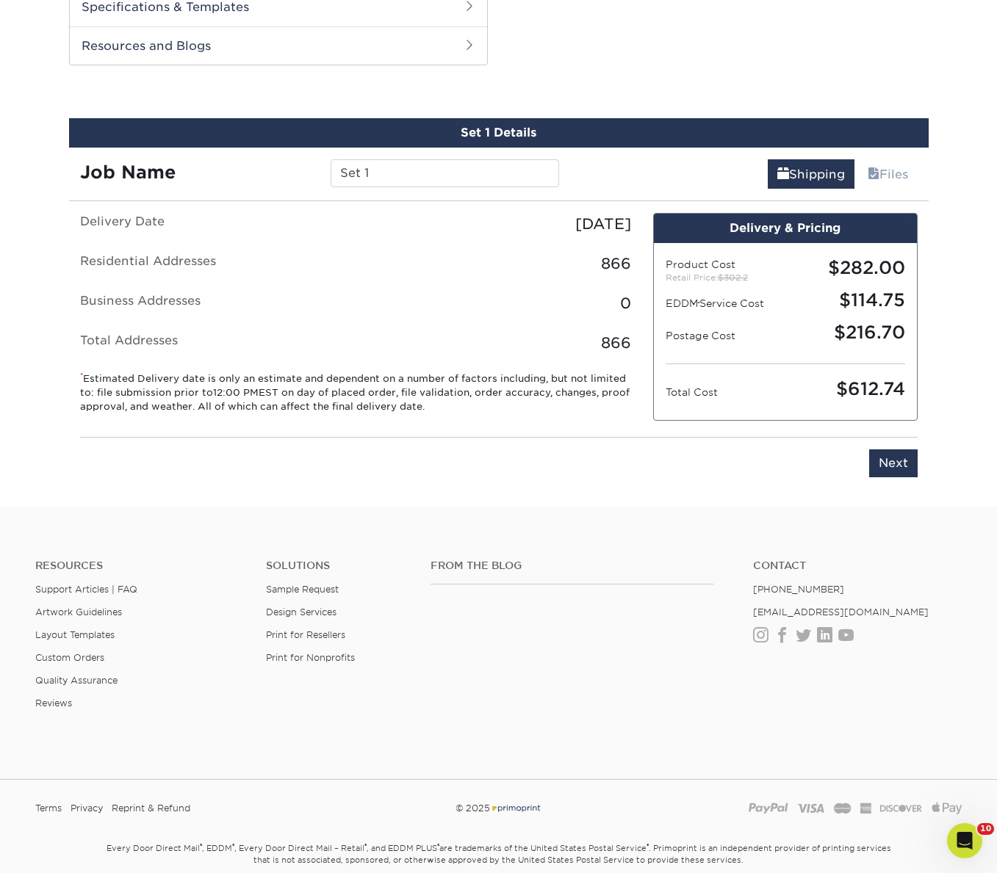
scroll to position [710, 0]
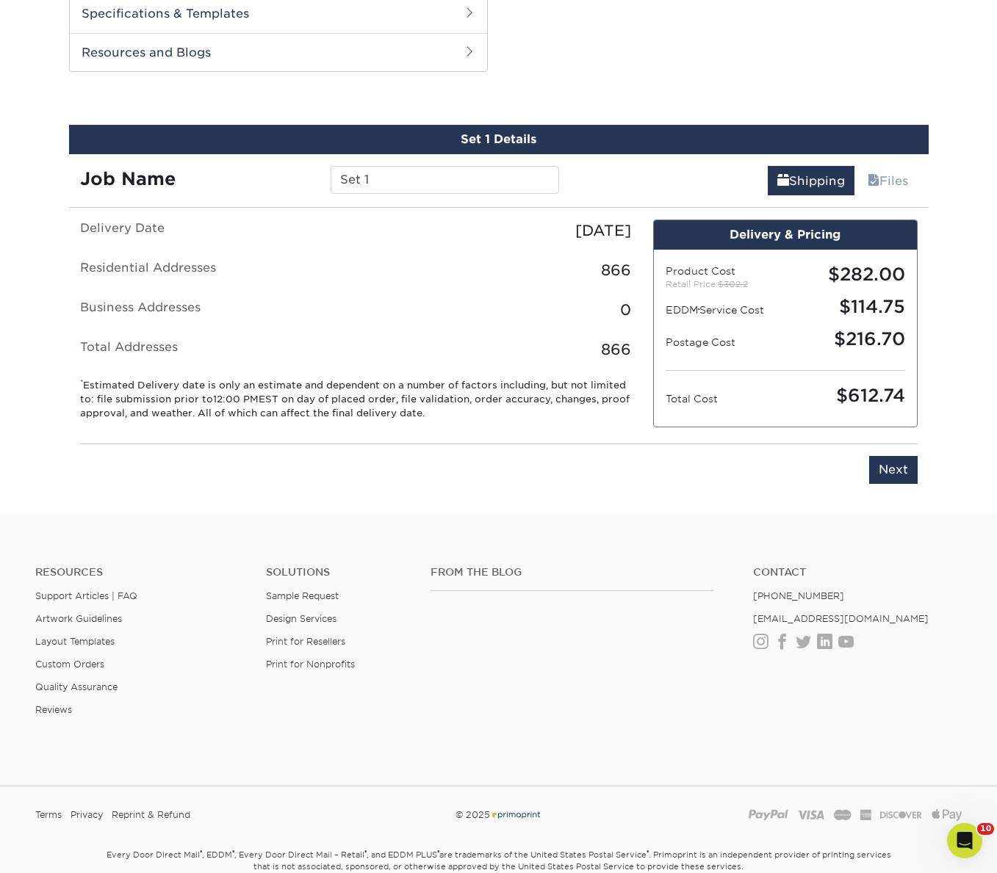
click at [571, 299] on div "0" at bounding box center [499, 310] width 286 height 22
click at [777, 235] on div "Delivery & Pricing" at bounding box center [785, 234] width 263 height 29
click at [349, 308] on label "Business Addresses" at bounding box center [212, 310] width 286 height 22
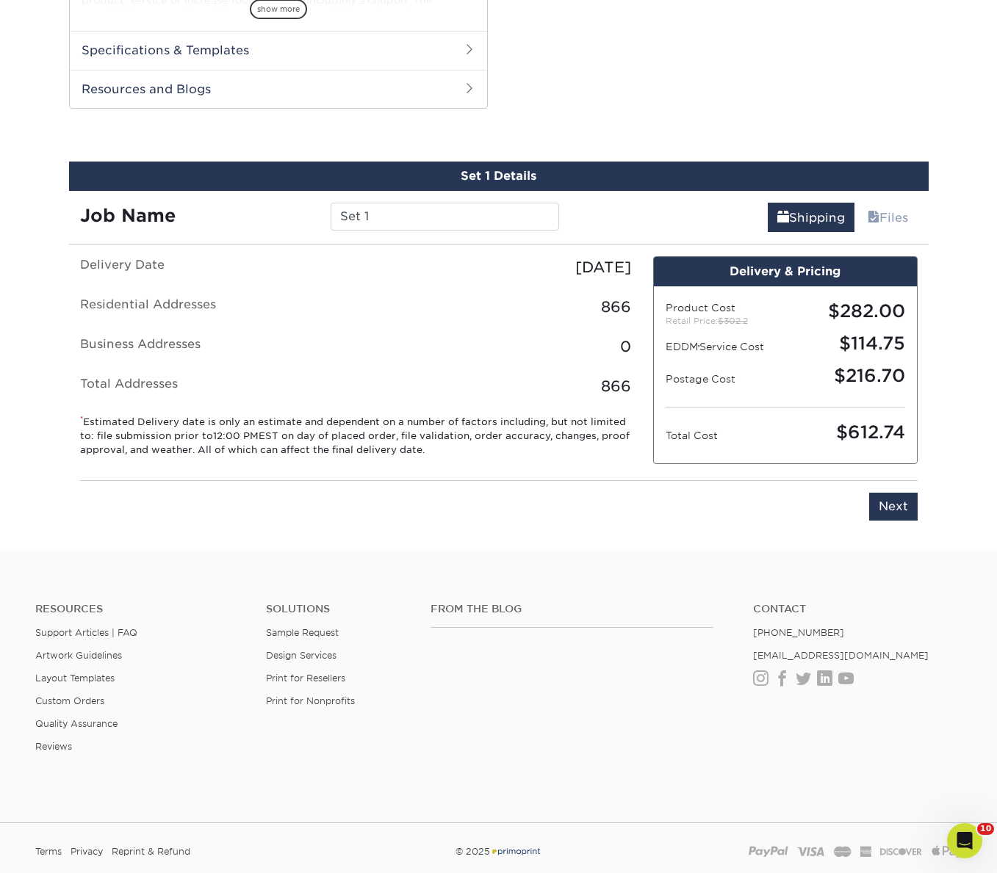
scroll to position [674, 0]
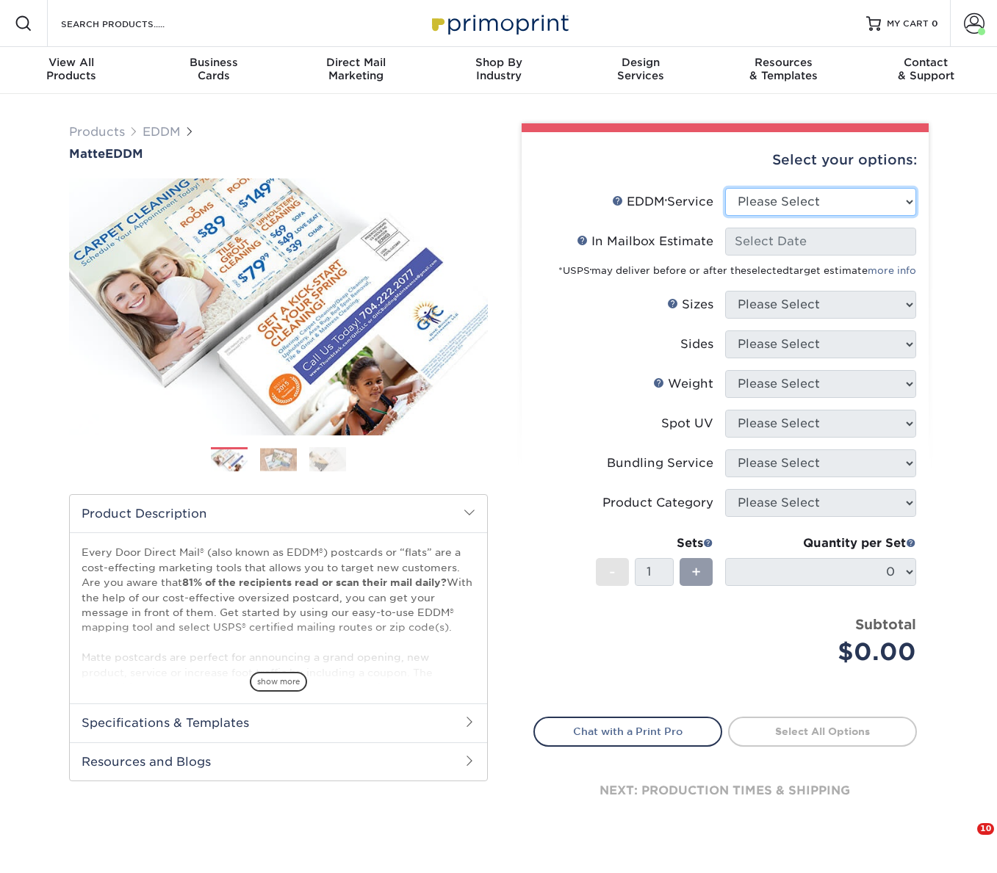
click at [757, 209] on select "Please Select Full Service Print Only" at bounding box center [820, 202] width 191 height 28
select select "full_service"
click at [725, 188] on select "Please Select Full Service Print Only" at bounding box center [820, 202] width 191 height 28
select select "-1"
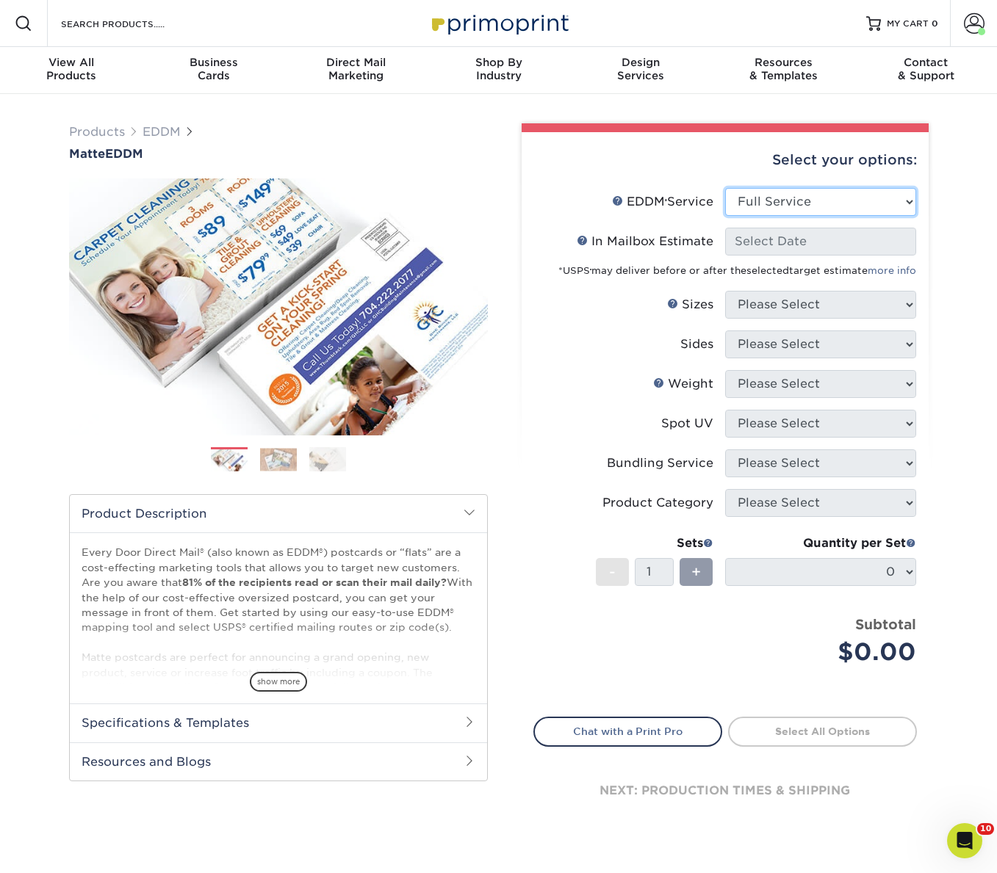
select select "-1"
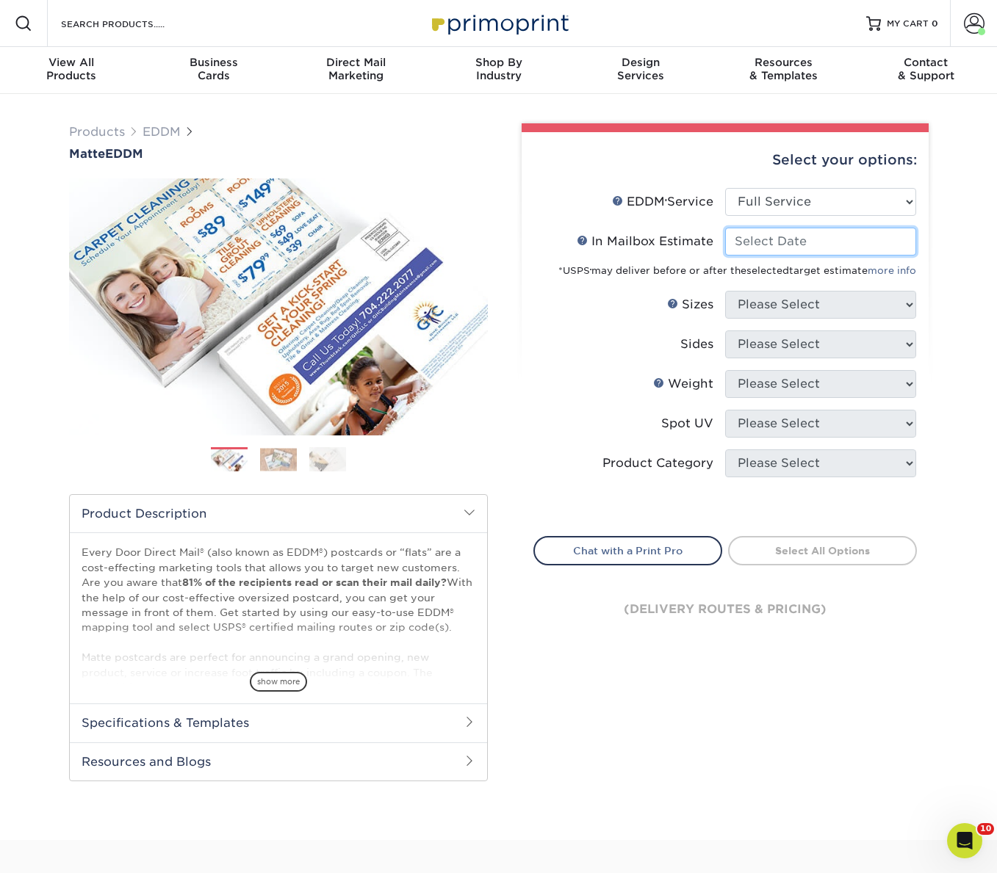
click at [751, 246] on input "In Mailbox Estimate Help In Mailbox Estimate" at bounding box center [820, 242] width 191 height 28
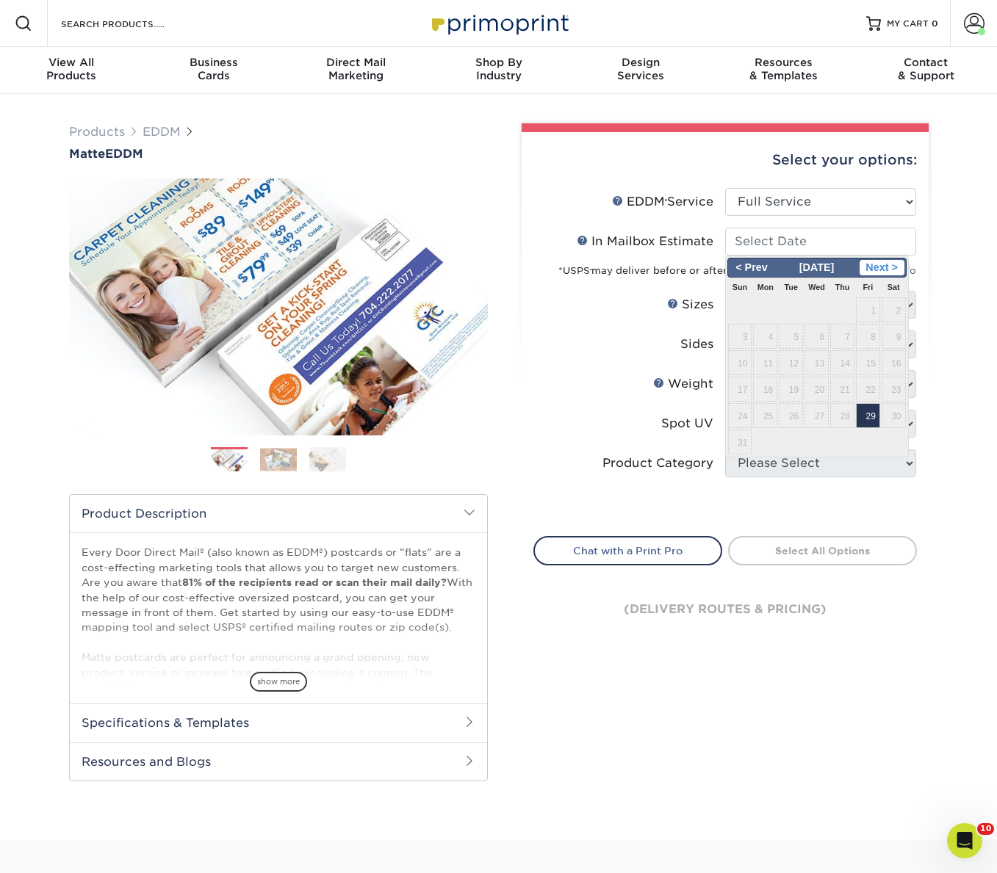
click at [892, 264] on span "Next >" at bounding box center [881, 268] width 45 height 16
click at [774, 309] on span "1" at bounding box center [765, 309] width 24 height 25
type input "[DATE]"
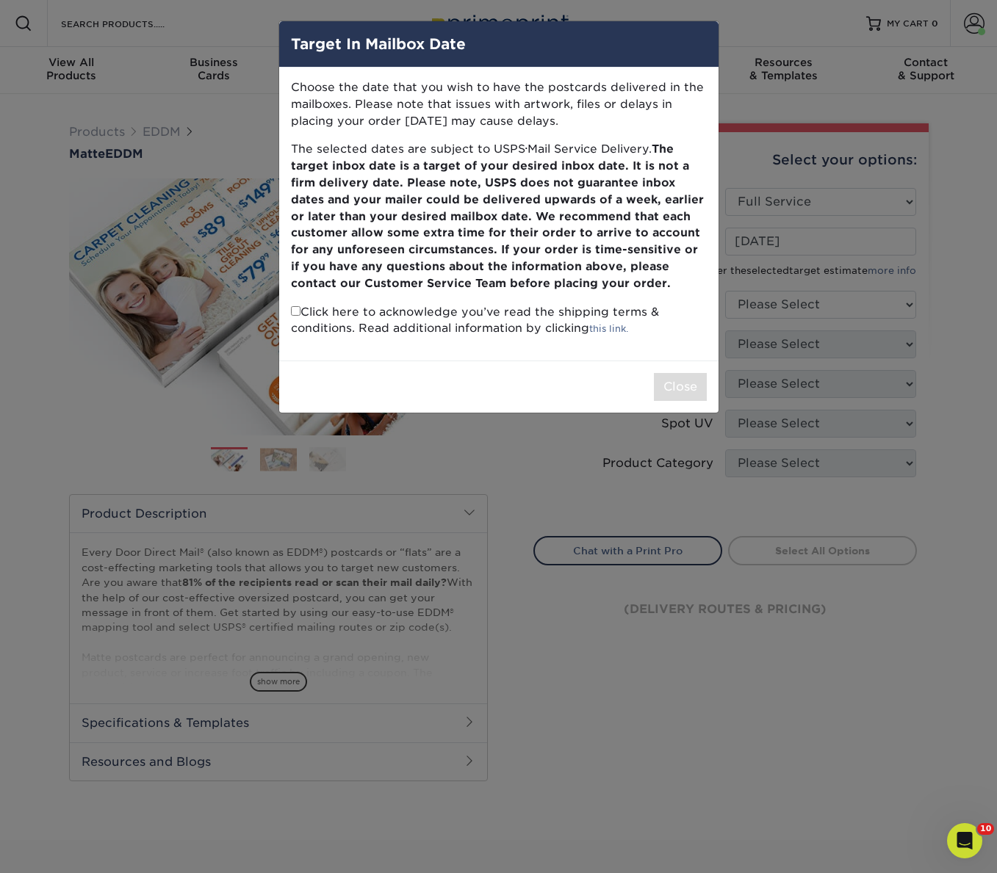
click at [293, 311] on input "checkbox" at bounding box center [296, 311] width 10 height 10
checkbox input "true"
click at [671, 391] on button "Close" at bounding box center [680, 387] width 53 height 28
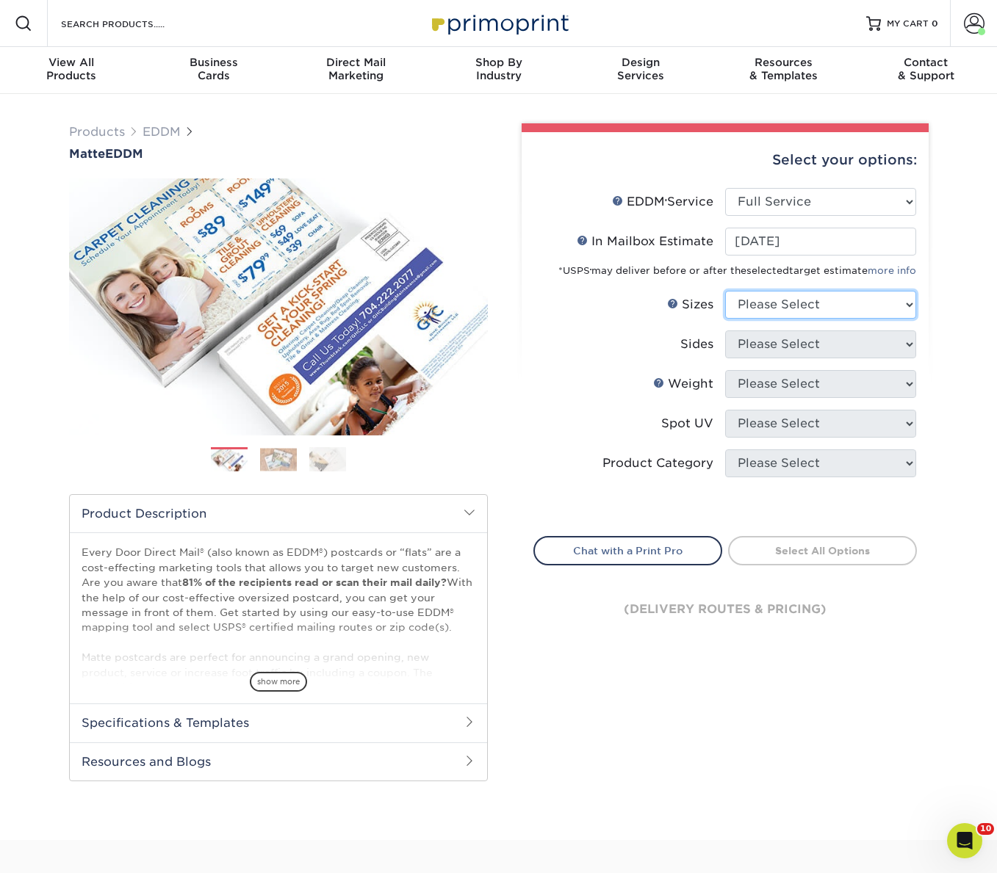
click at [763, 303] on select "Please Select 4.5" x 12" 6" x 12" 6.5" x 8" 6.5" x 9" 6.5" x 12" 7" x 8.5" 8" x…" at bounding box center [820, 305] width 191 height 28
select select "6.00x12.00"
click at [725, 291] on select "Please Select 4.5" x 12" 6" x 12" 6.5" x 8" 6.5" x 9" 6.5" x 12" 7" x 8.5" 8" x…" at bounding box center [820, 305] width 191 height 28
click at [775, 336] on select "Please Select Print Both Sides Print Front Only" at bounding box center [820, 345] width 191 height 28
select select "13abbda7-1d64-4f25-8bb2-c179b224825d"
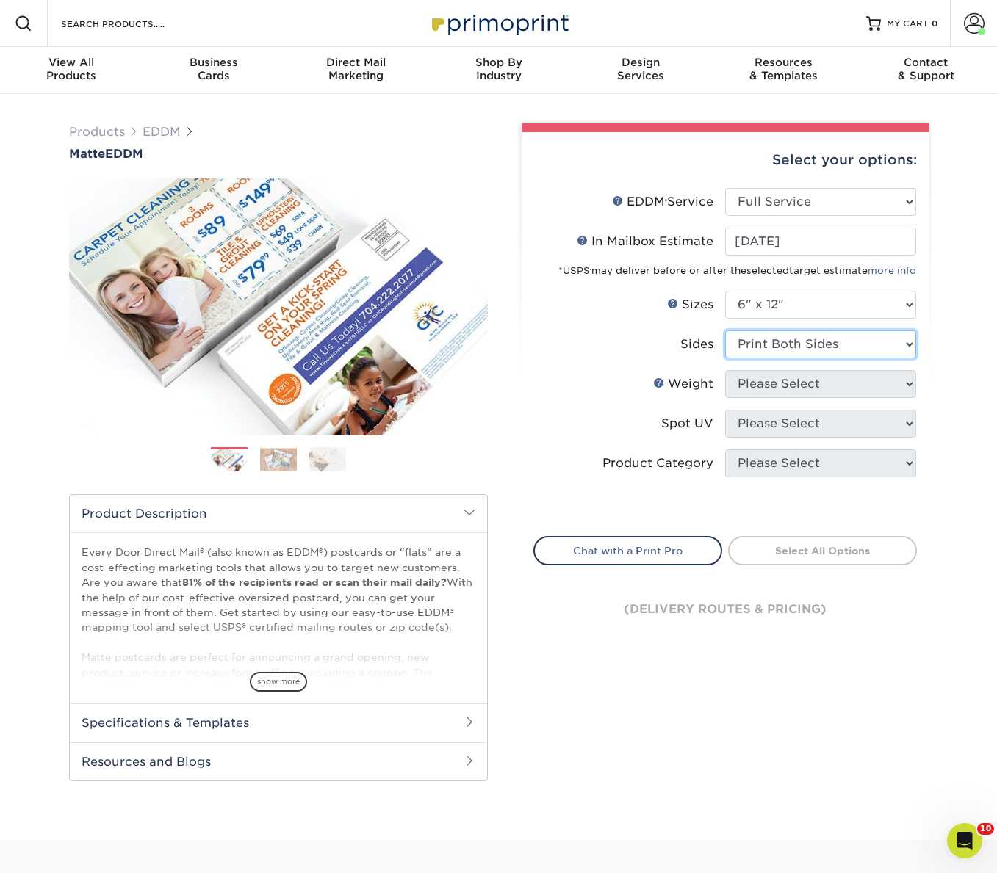
click at [725, 331] on select "Please Select Print Both Sides Print Front Only" at bounding box center [820, 345] width 191 height 28
click at [771, 391] on select "Please Select" at bounding box center [820, 384] width 191 height 28
select select "14PT"
click at [725, 370] on select "Please Select 16PT 14PT" at bounding box center [820, 384] width 191 height 28
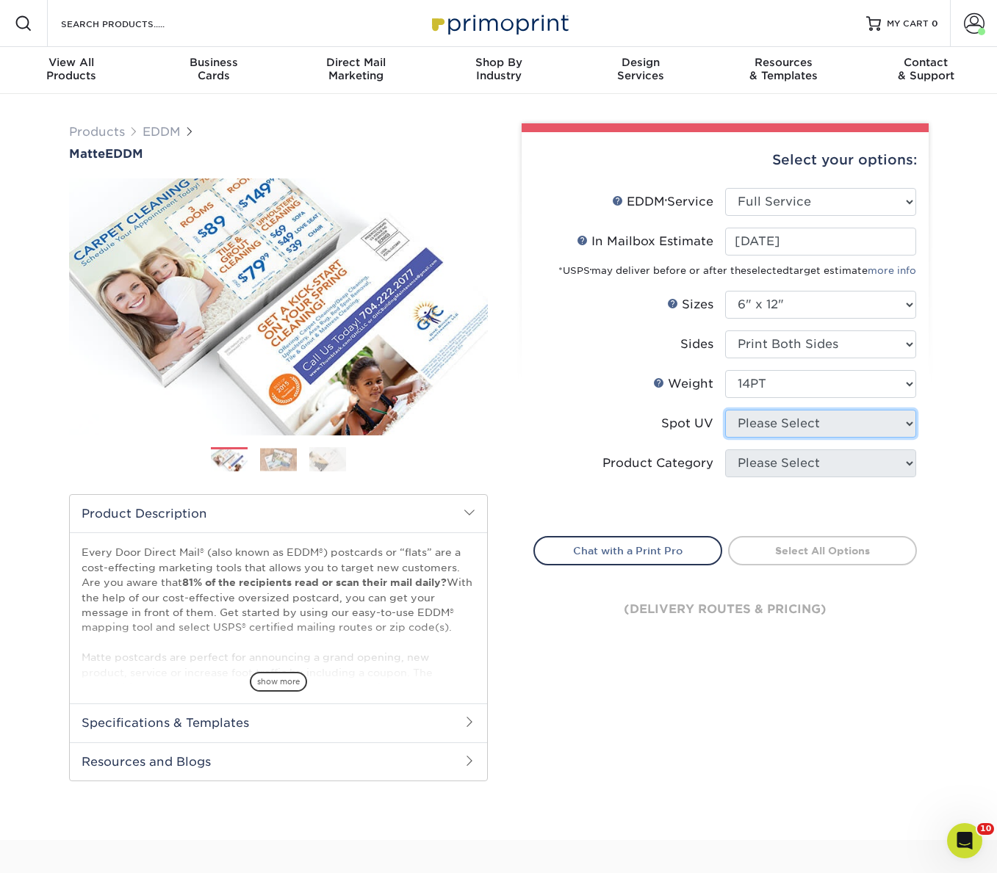
click at [764, 424] on select "Please Select No Spot UV Front and Back (Both Sides) Front Only Back Only" at bounding box center [820, 424] width 191 height 28
select select "3"
click at [725, 410] on select "Please Select No Spot UV" at bounding box center [820, 424] width 191 height 28
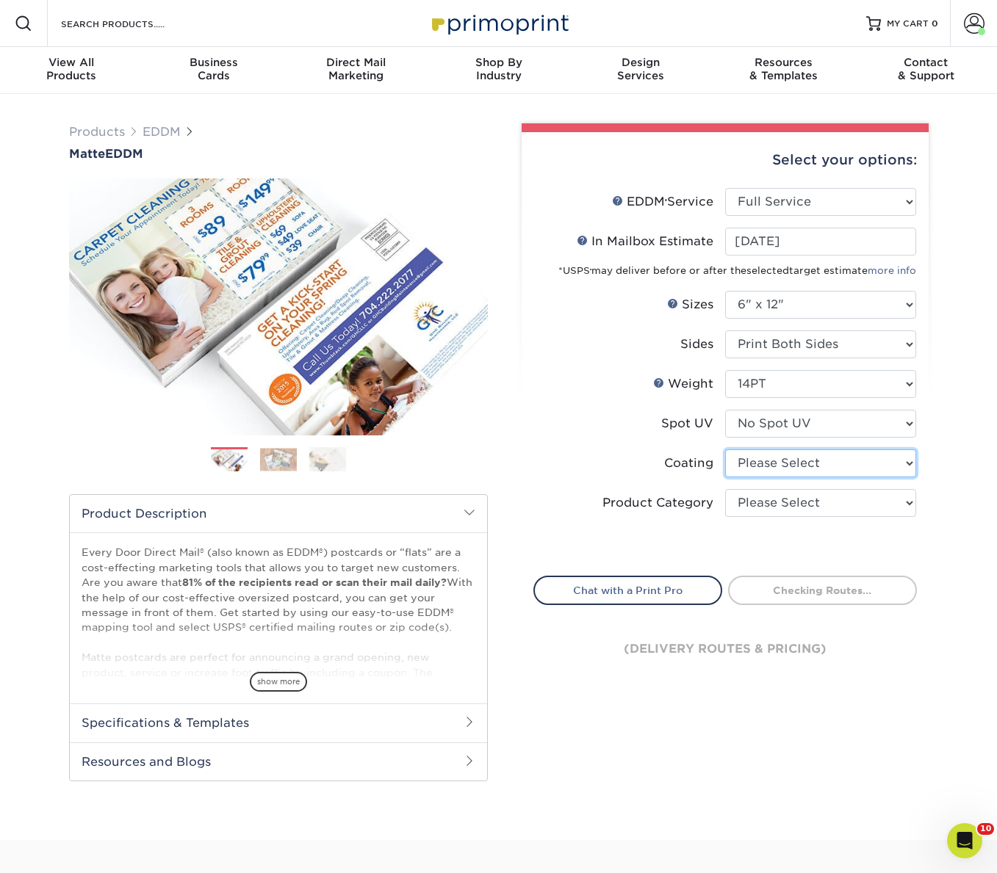
click at [762, 463] on select at bounding box center [820, 464] width 191 height 28
select select "121bb7b5-3b4d-429f-bd8d-bbf80e953313"
click at [725, 450] on select at bounding box center [820, 464] width 191 height 28
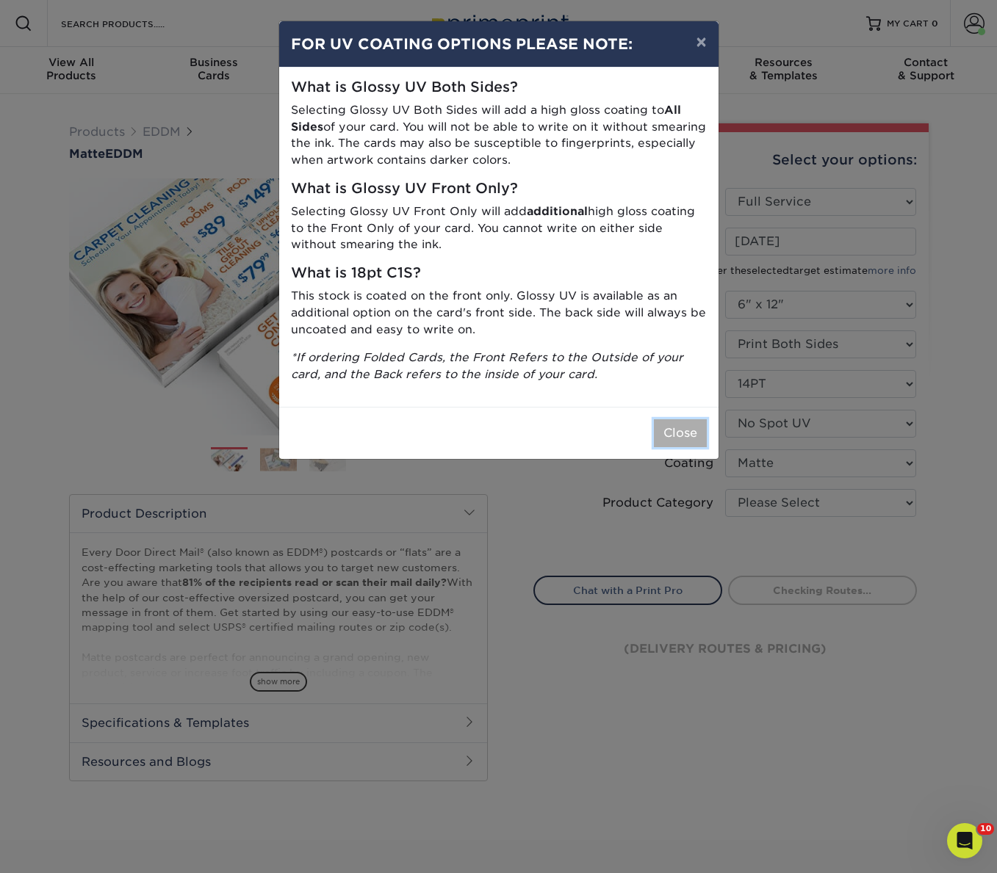
click at [664, 424] on button "Close" at bounding box center [680, 433] width 53 height 28
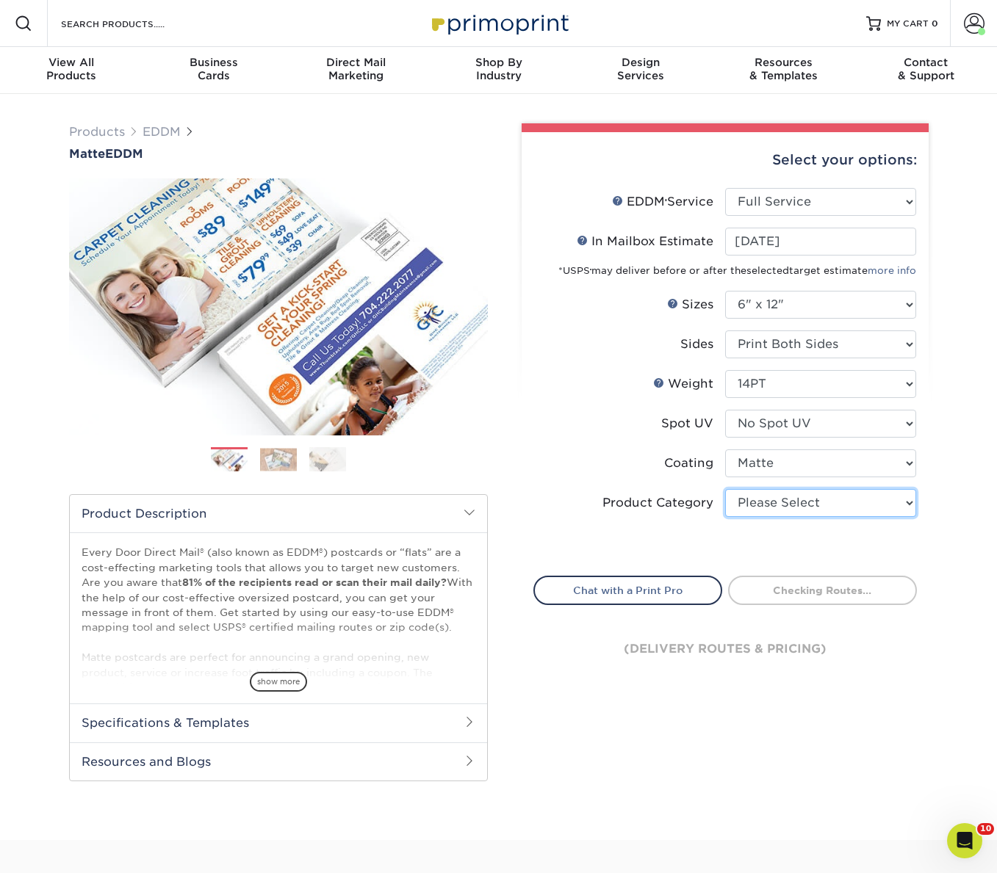
click at [745, 499] on select "Please Select Postcards" at bounding box center [820, 503] width 191 height 28
select select "9b7272e0-d6c8-4c3c-8e97-d3a1bcdab858"
click at [725, 489] on select "Please Select Postcards" at bounding box center [820, 503] width 191 height 28
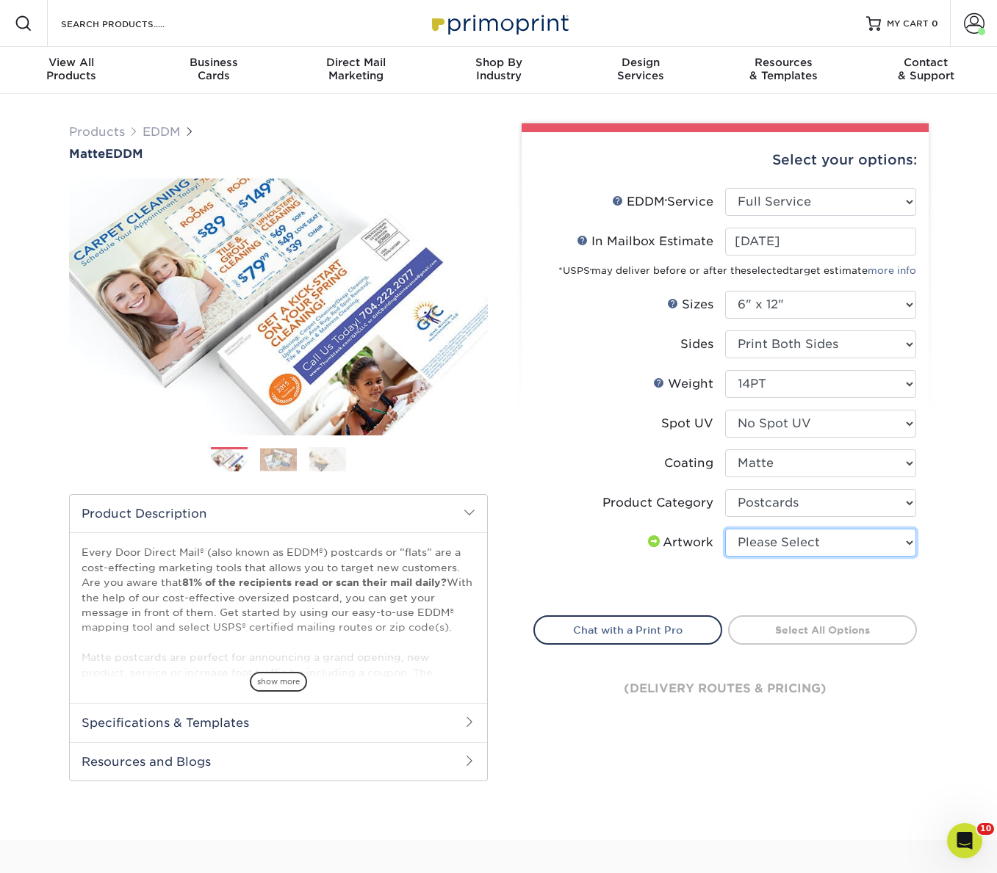
click at [766, 544] on select "Please Select I will upload files I need a design - $150" at bounding box center [820, 543] width 191 height 28
select select "upload"
click at [725, 529] on select "Please Select I will upload files I need a design - $150" at bounding box center [820, 543] width 191 height 28
click at [809, 632] on link "Select Routes" at bounding box center [822, 629] width 189 height 26
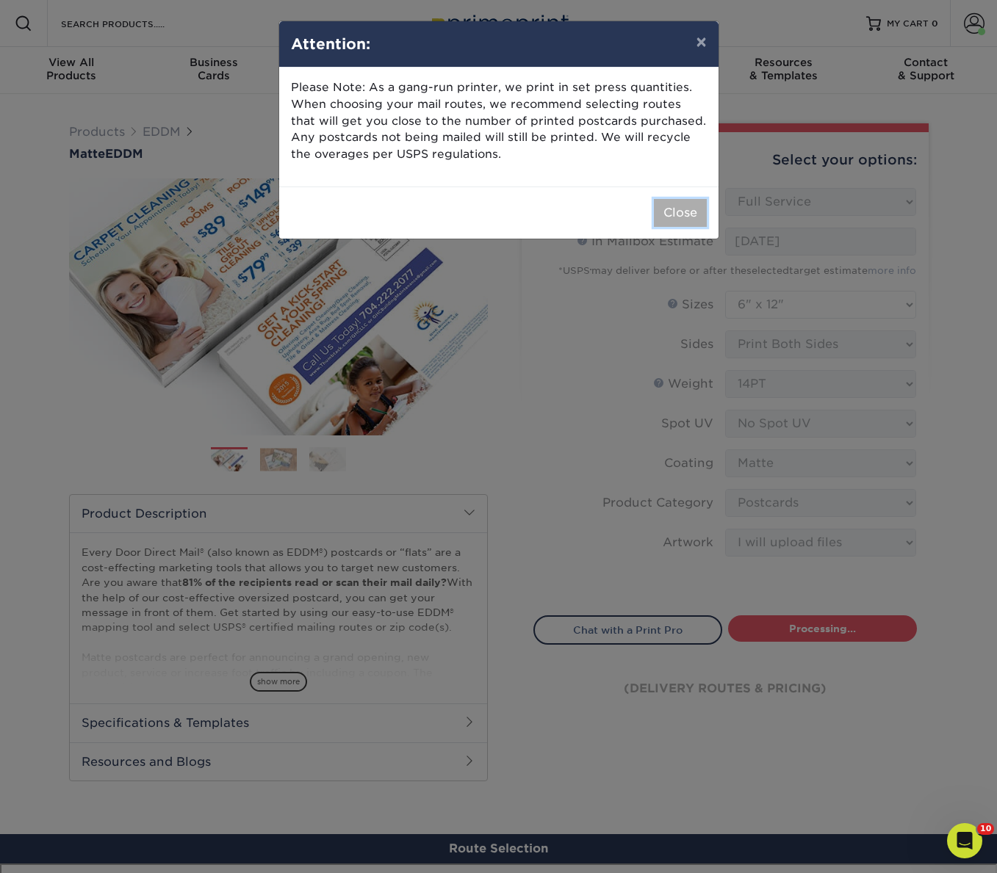
click at [671, 209] on button "Close" at bounding box center [680, 213] width 53 height 28
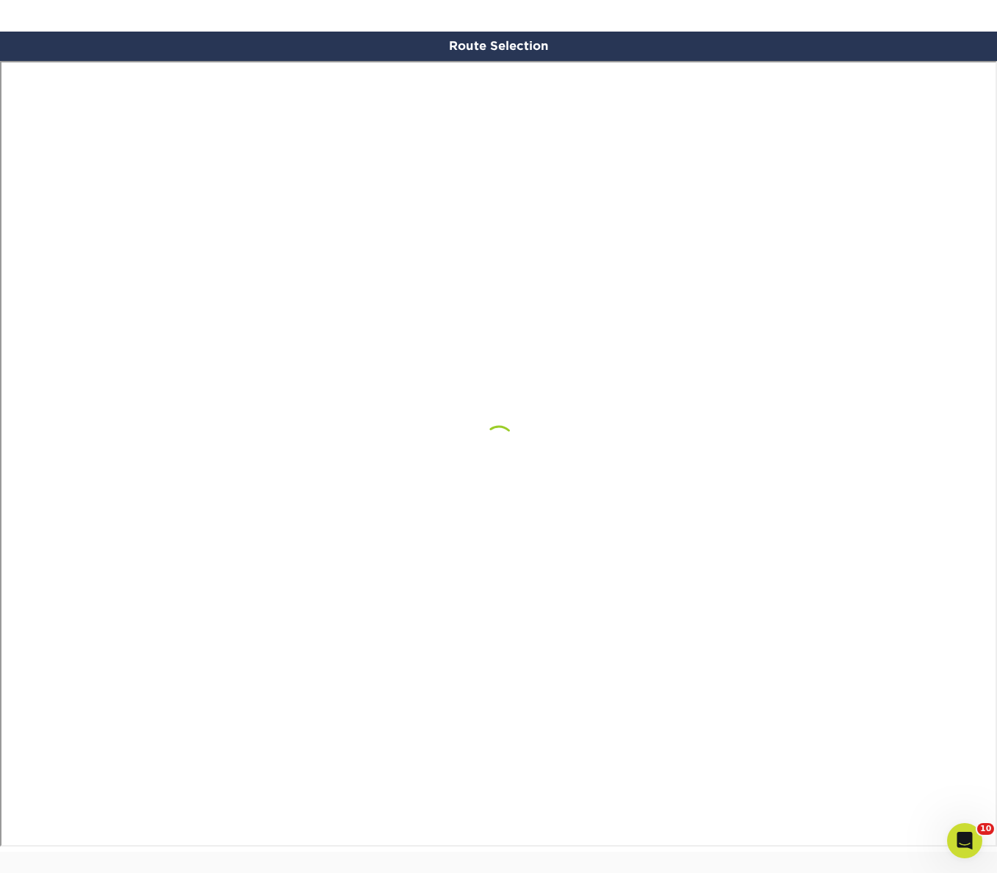
scroll to position [818, 0]
